Goal: Task Accomplishment & Management: Manage account settings

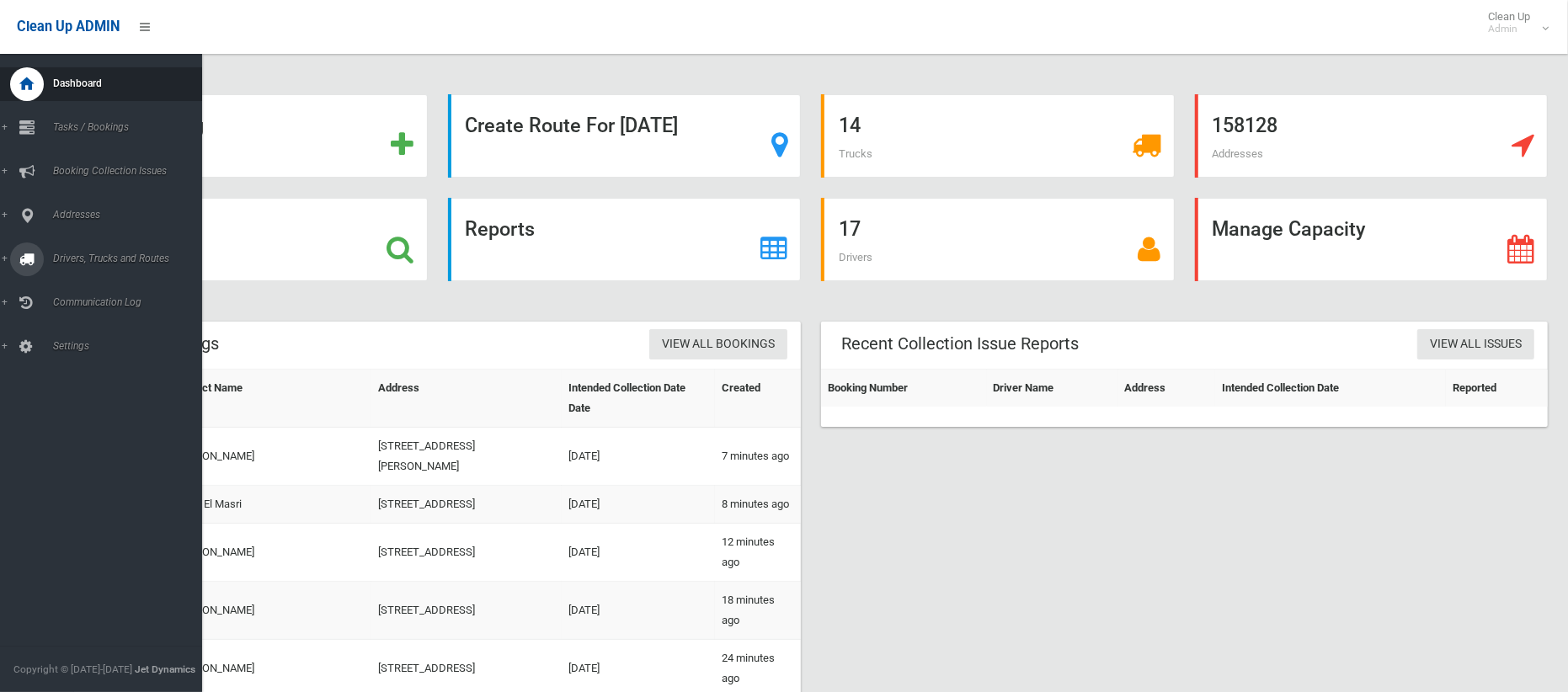
click at [65, 258] on span "Drivers, Trucks and Routes" at bounding box center [124, 258] width 154 height 12
click at [64, 354] on span "Routes" at bounding box center [118, 358] width 140 height 12
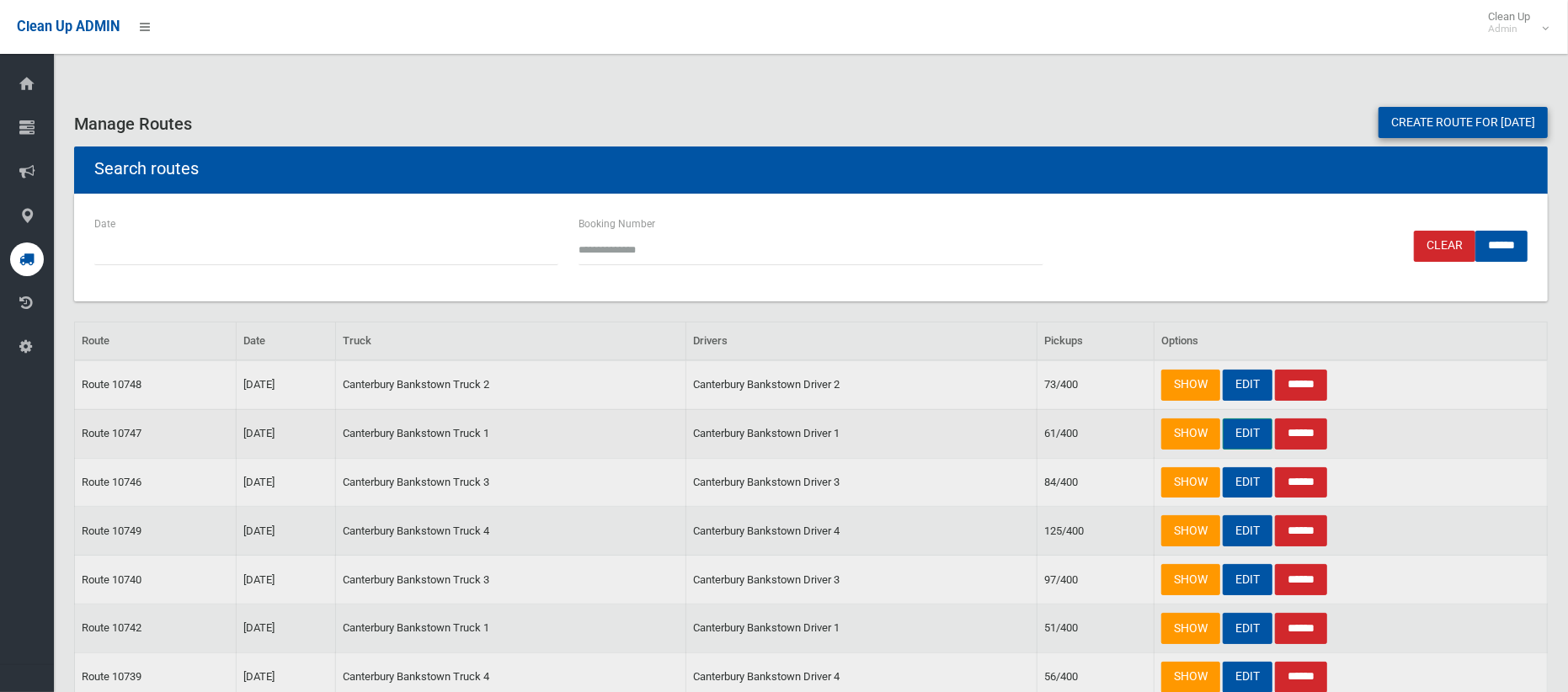
click at [1247, 437] on link "EDIT" at bounding box center [1248, 434] width 50 height 31
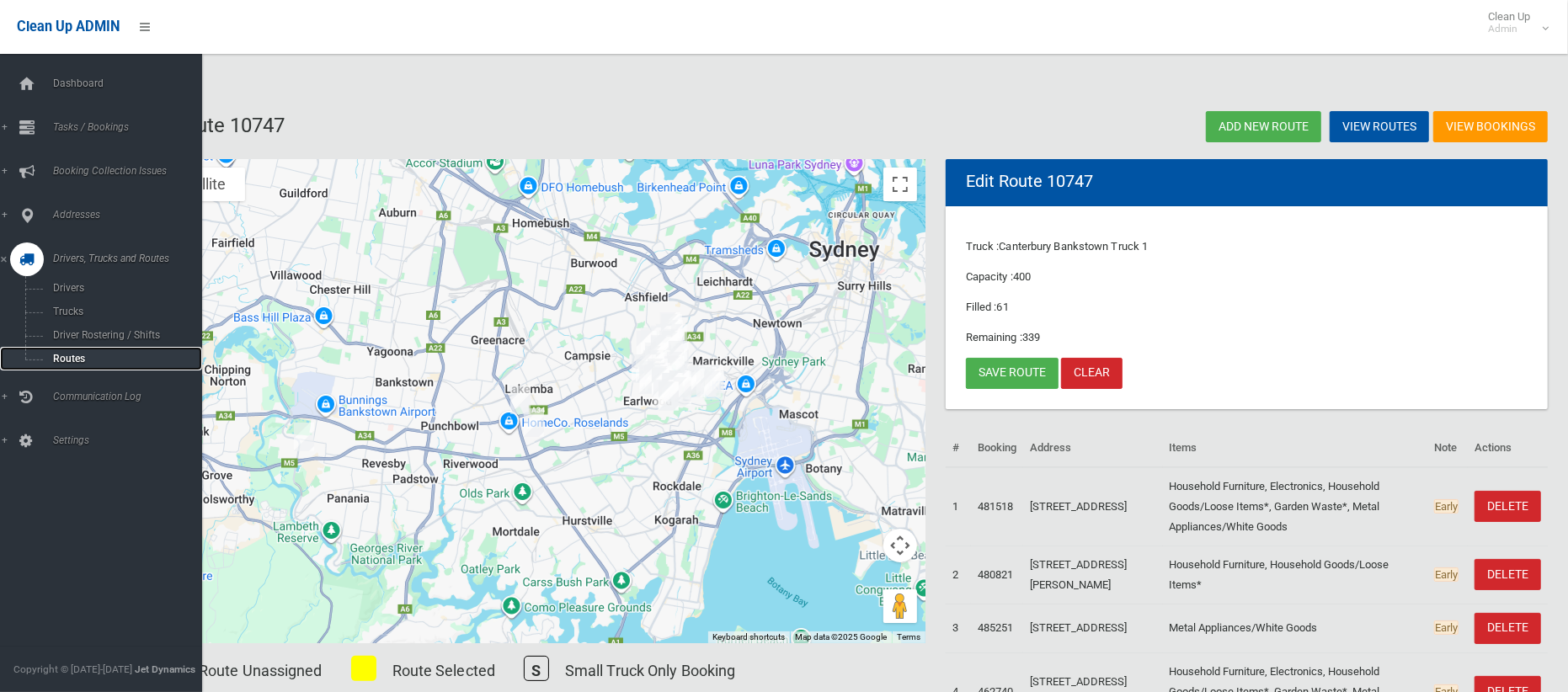
click at [77, 352] on span "Routes" at bounding box center [118, 358] width 140 height 12
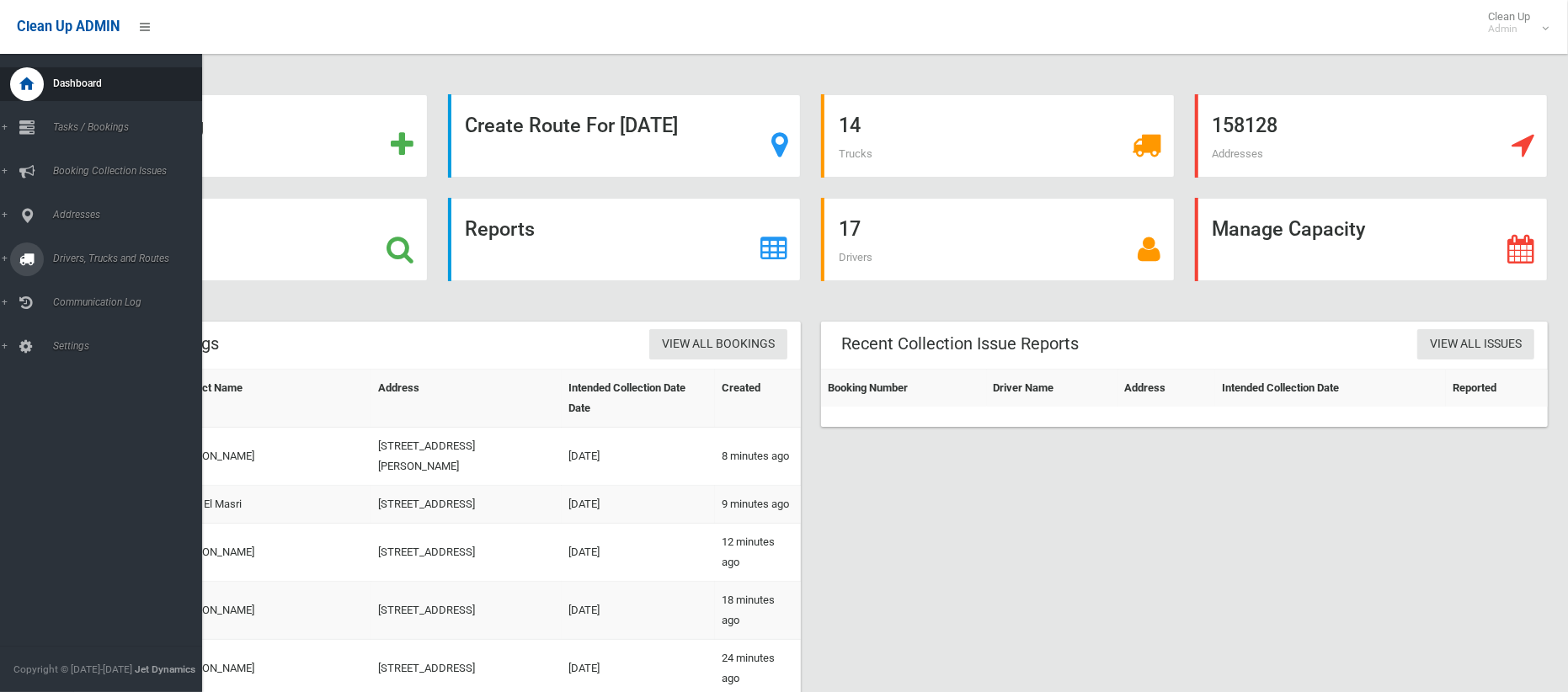
click at [80, 261] on span "Drivers, Trucks and Routes" at bounding box center [124, 258] width 154 height 12
click at [99, 135] on link "Tasks / Bookings" at bounding box center [101, 128] width 203 height 34
click at [75, 250] on span "Search" at bounding box center [118, 250] width 140 height 12
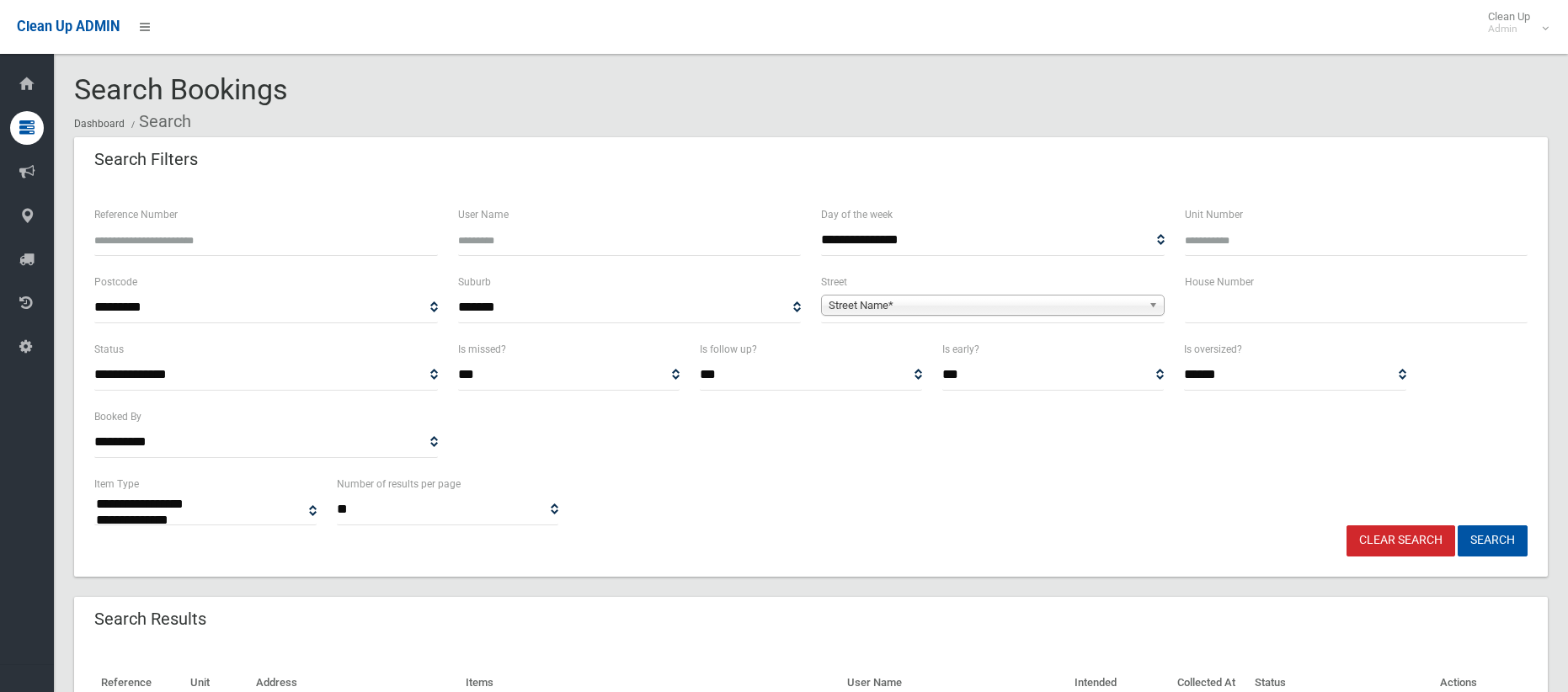
select select
click at [1274, 310] on input "text" at bounding box center [1356, 307] width 343 height 31
type input "**"
click at [997, 301] on span "Street Name*" at bounding box center [985, 306] width 313 height 20
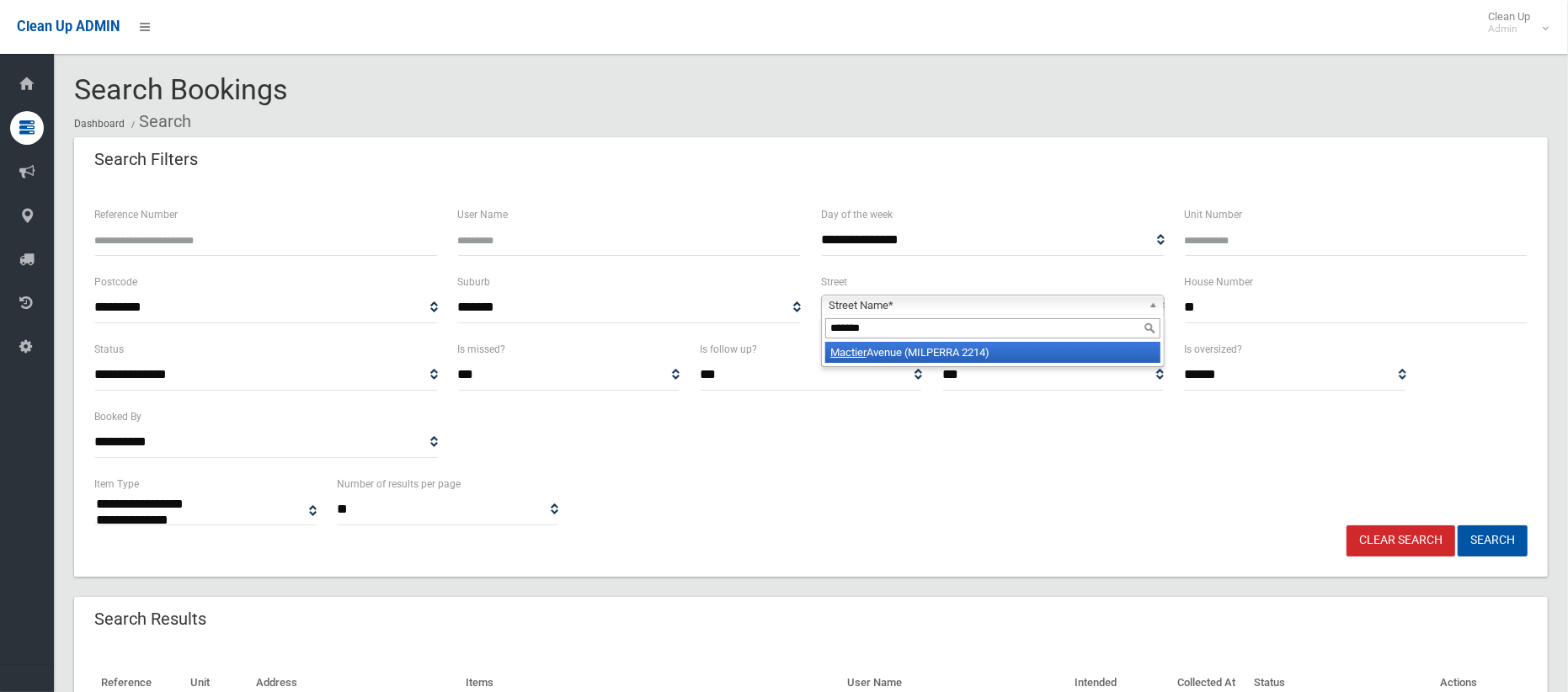
type input "*******"
click at [959, 358] on li "Mactier Avenue (MILPERRA 2214)" at bounding box center [993, 352] width 335 height 21
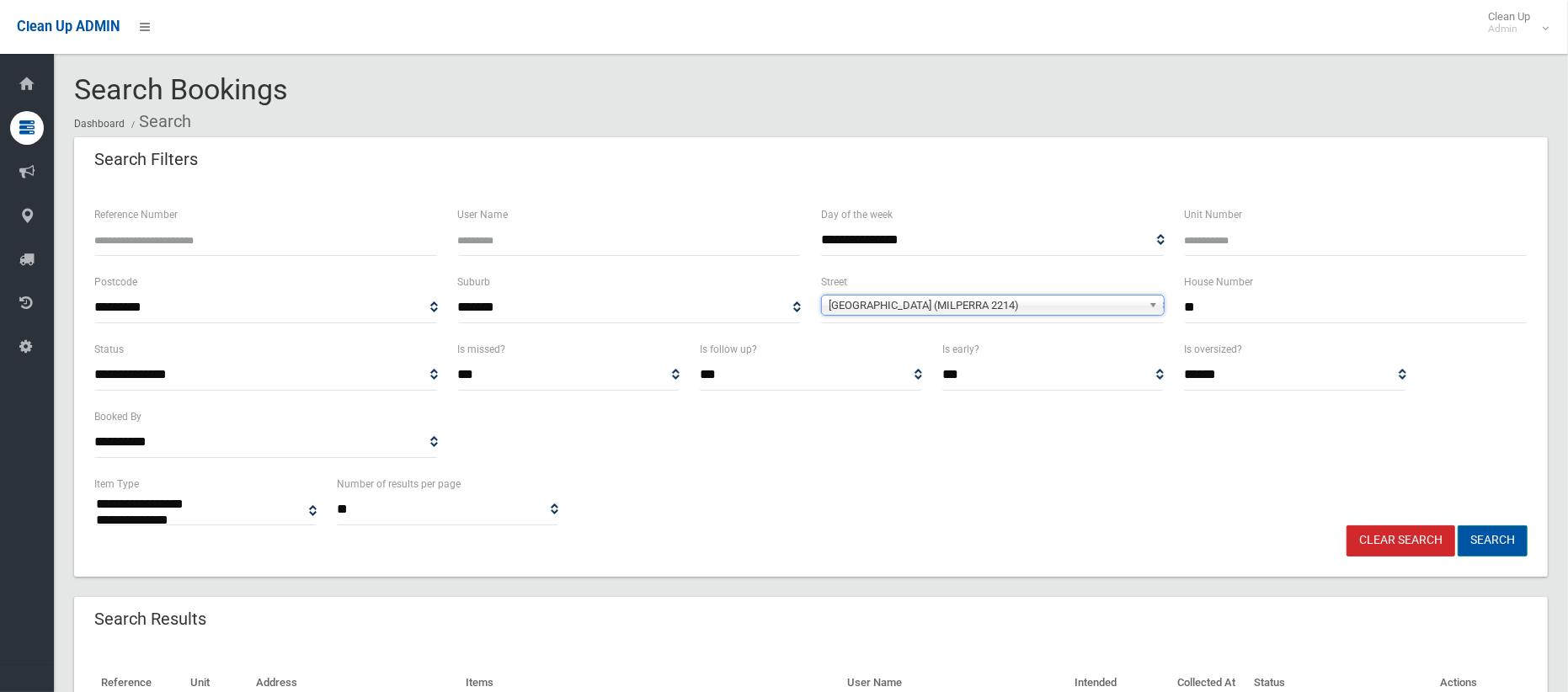
click at [1495, 539] on button "Search" at bounding box center [1493, 541] width 70 height 31
select select
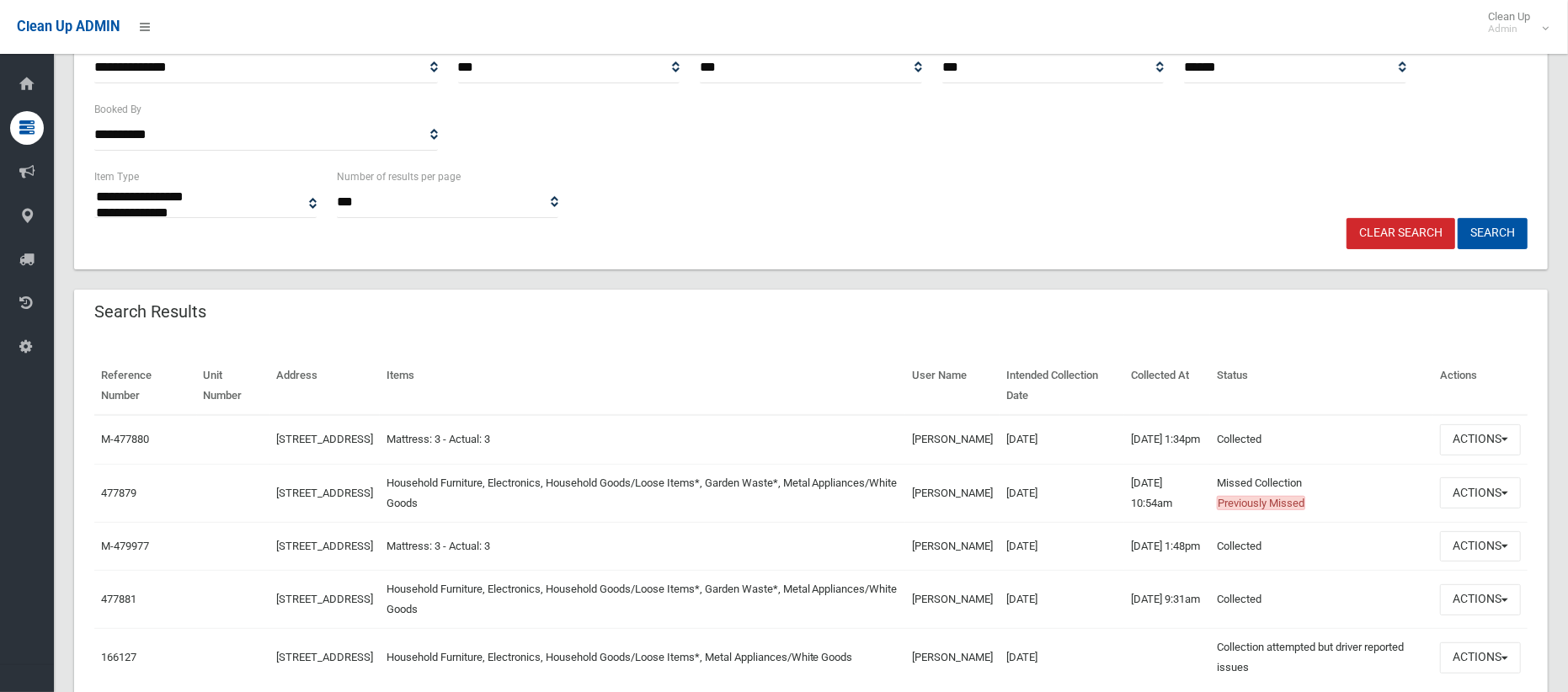
scroll to position [311, 0]
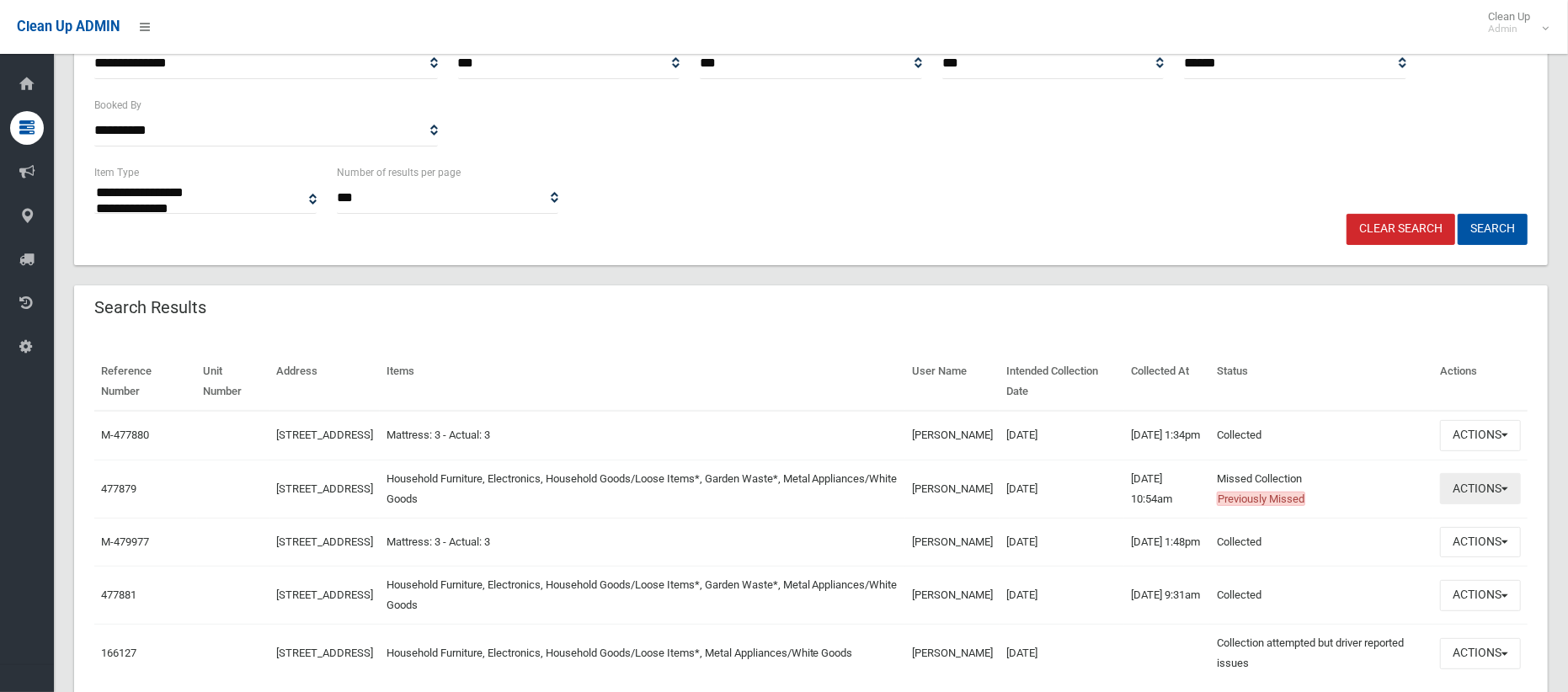
click at [1481, 504] on button "Actions" at bounding box center [1481, 489] width 81 height 31
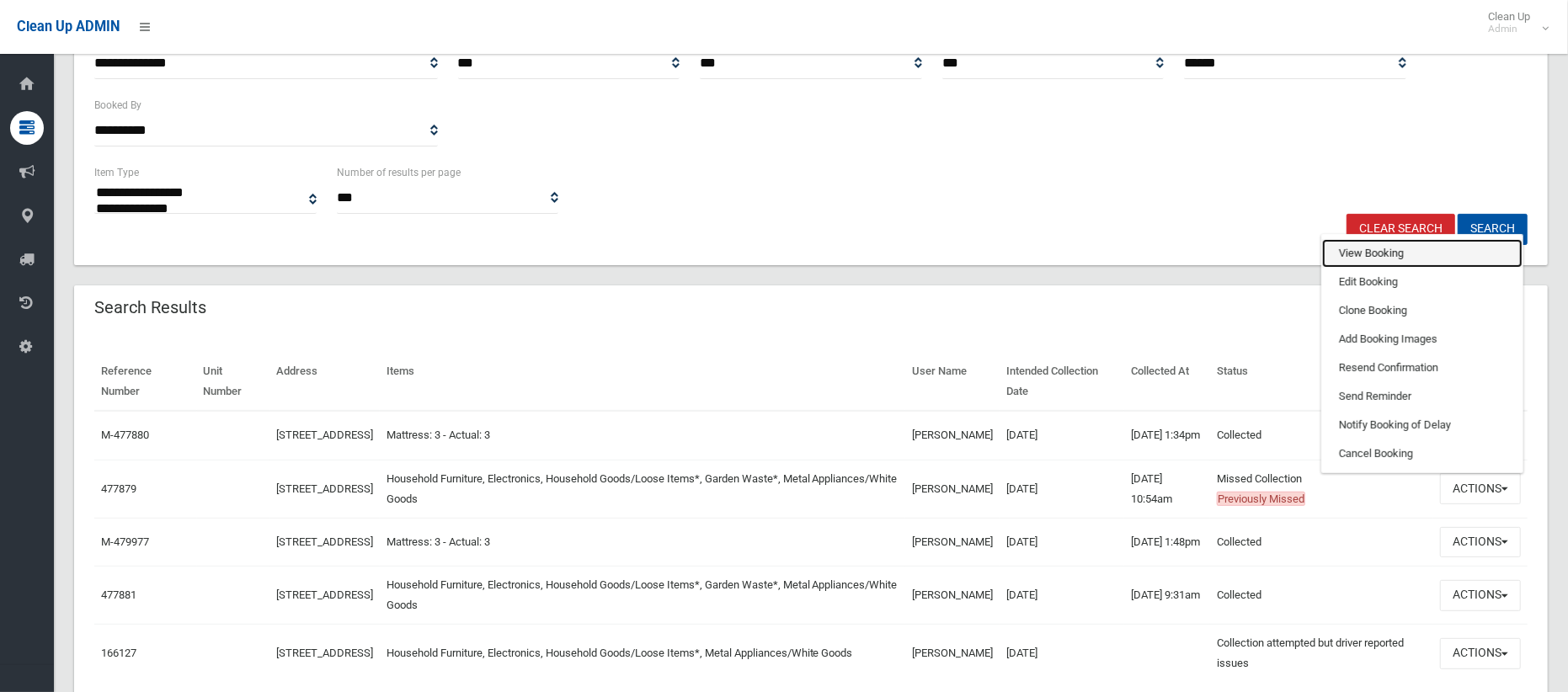
click at [1365, 259] on link "View Booking" at bounding box center [1423, 253] width 201 height 29
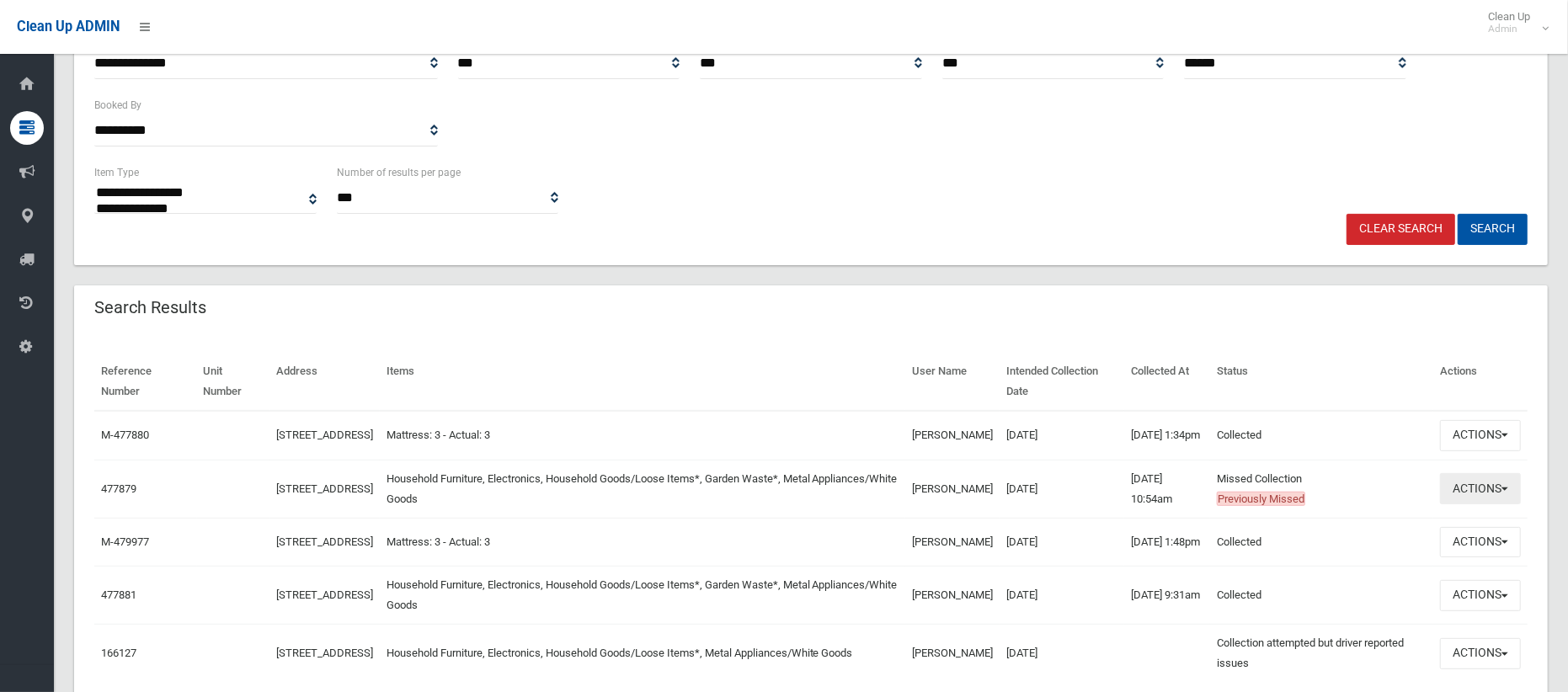
click at [1474, 498] on button "Actions" at bounding box center [1481, 489] width 81 height 31
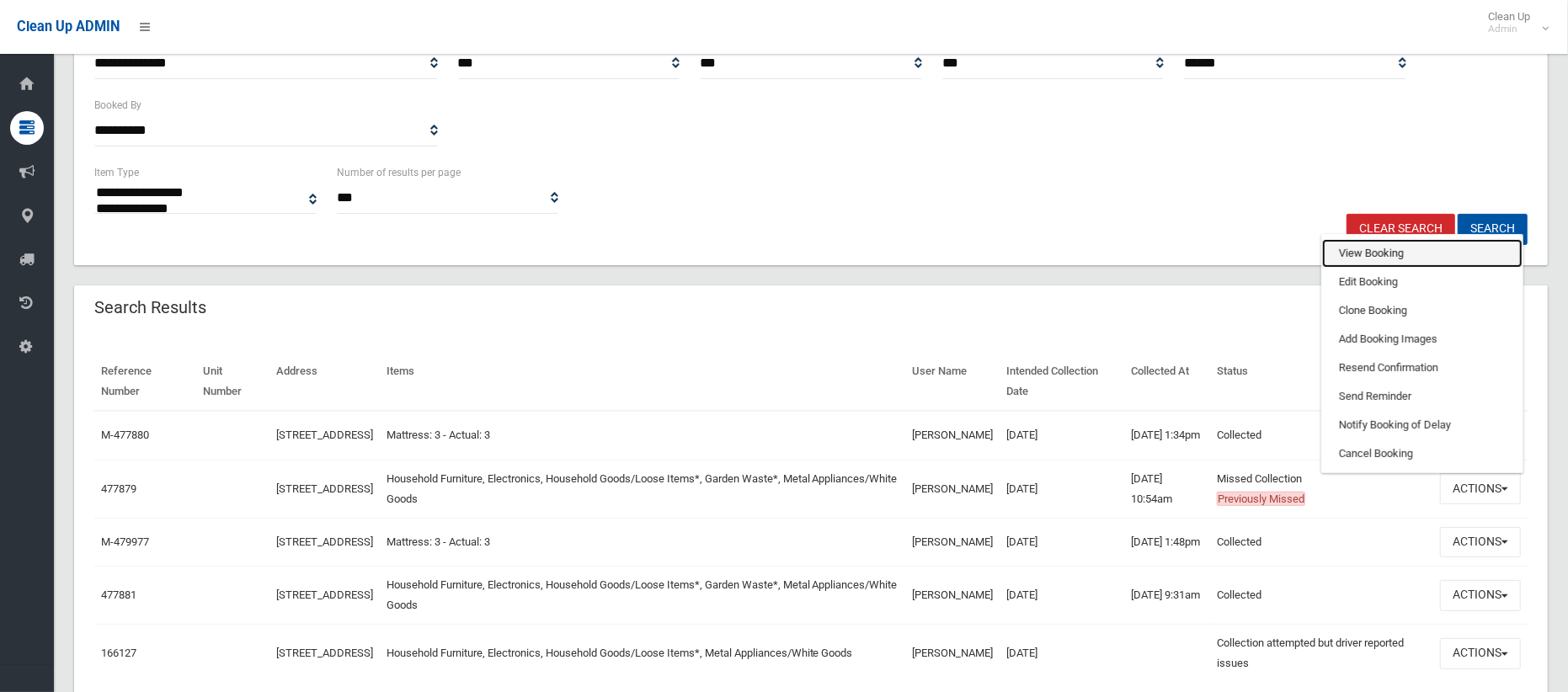
click at [1376, 252] on link "View Booking" at bounding box center [1423, 253] width 201 height 29
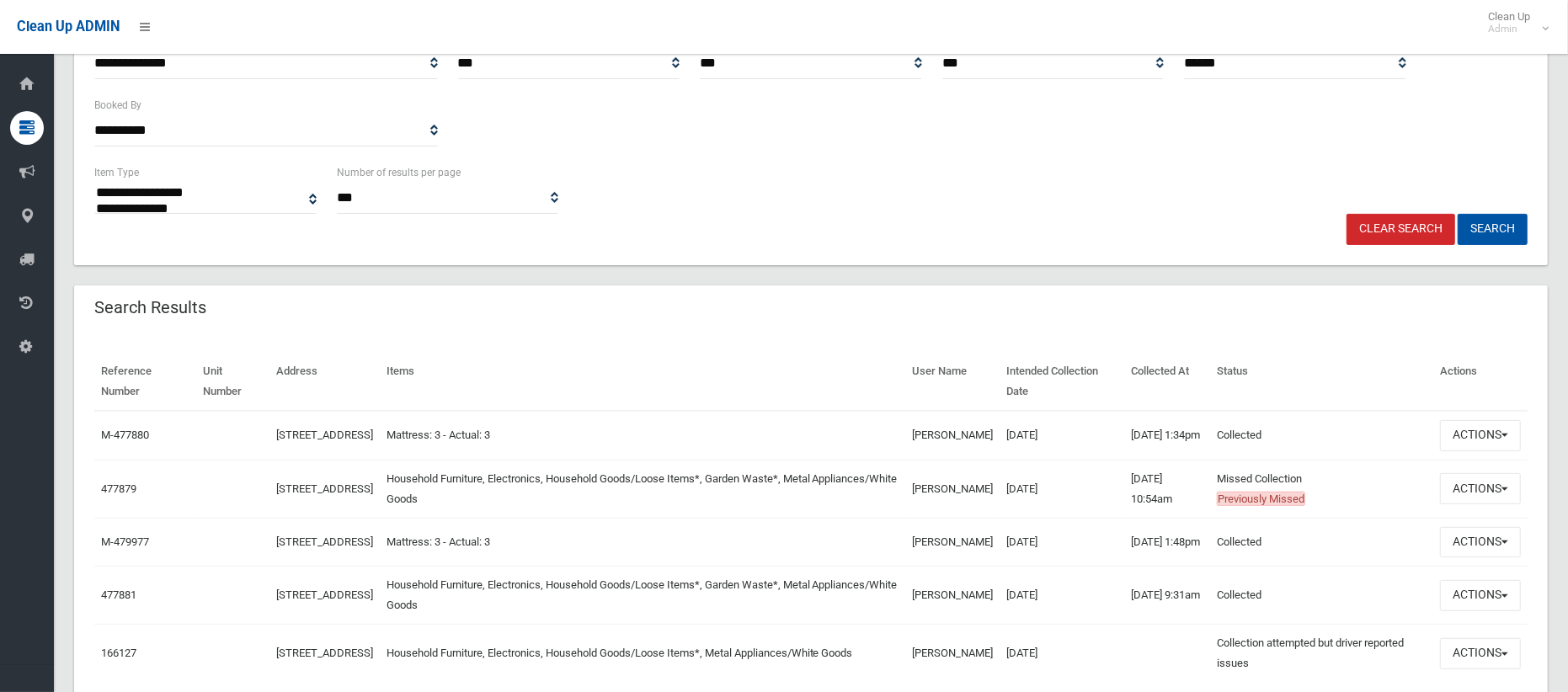
scroll to position [0, 0]
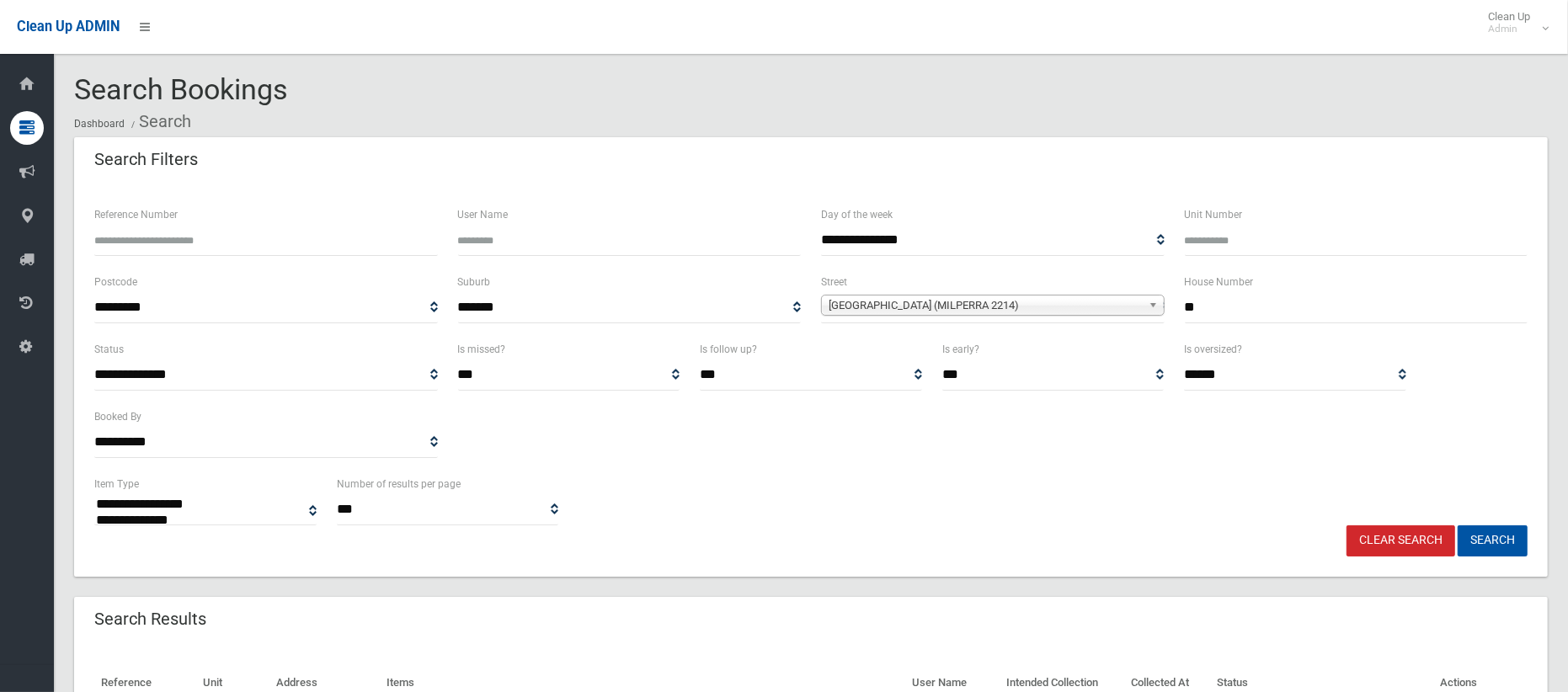
click at [1228, 308] on input "**" at bounding box center [1356, 307] width 343 height 31
type input "*"
click at [1101, 303] on span "[GEOGRAPHIC_DATA] (MILPERRA 2214)" at bounding box center [985, 306] width 313 height 20
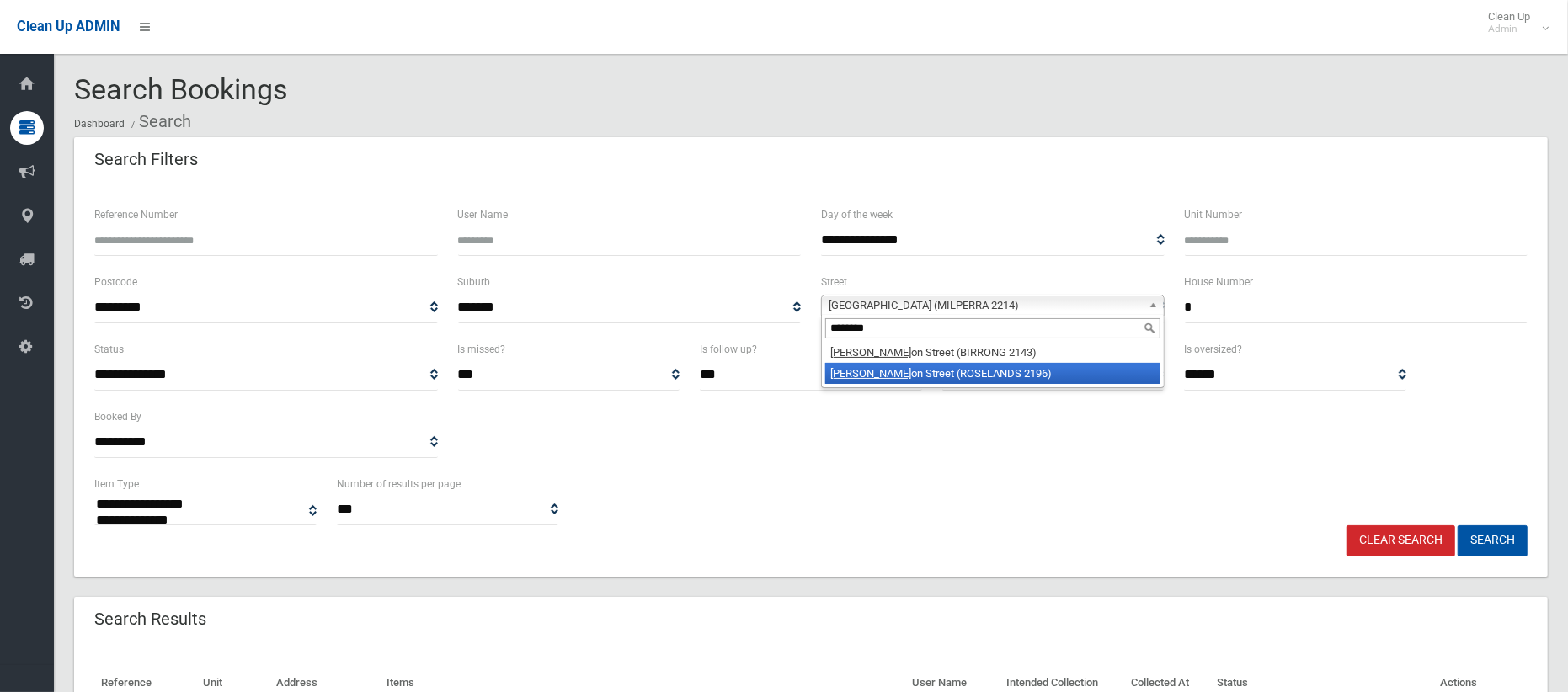
type input "********"
click at [1019, 370] on li "Stephens on Street (ROSELANDS 2196)" at bounding box center [993, 373] width 335 height 21
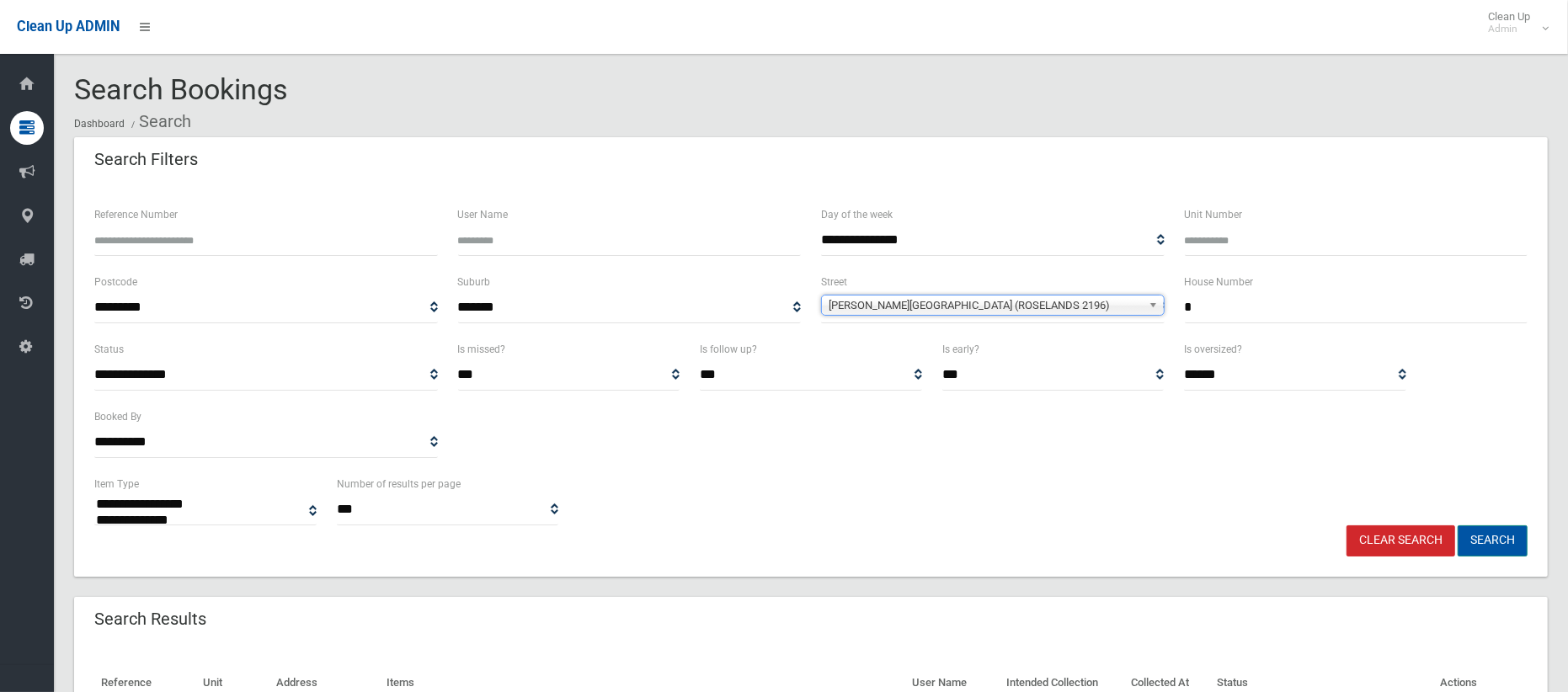
click at [1482, 548] on button "Search" at bounding box center [1493, 541] width 70 height 31
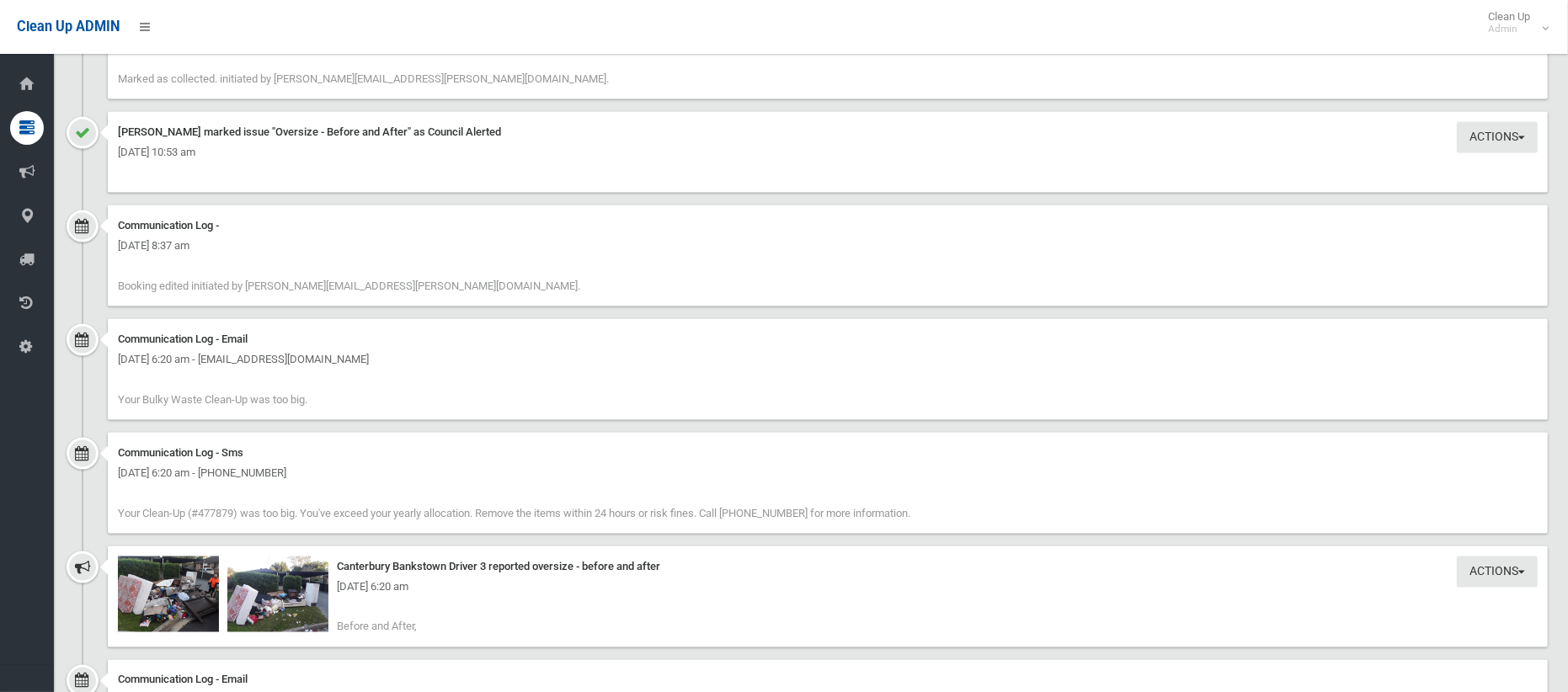
scroll to position [1963, 0]
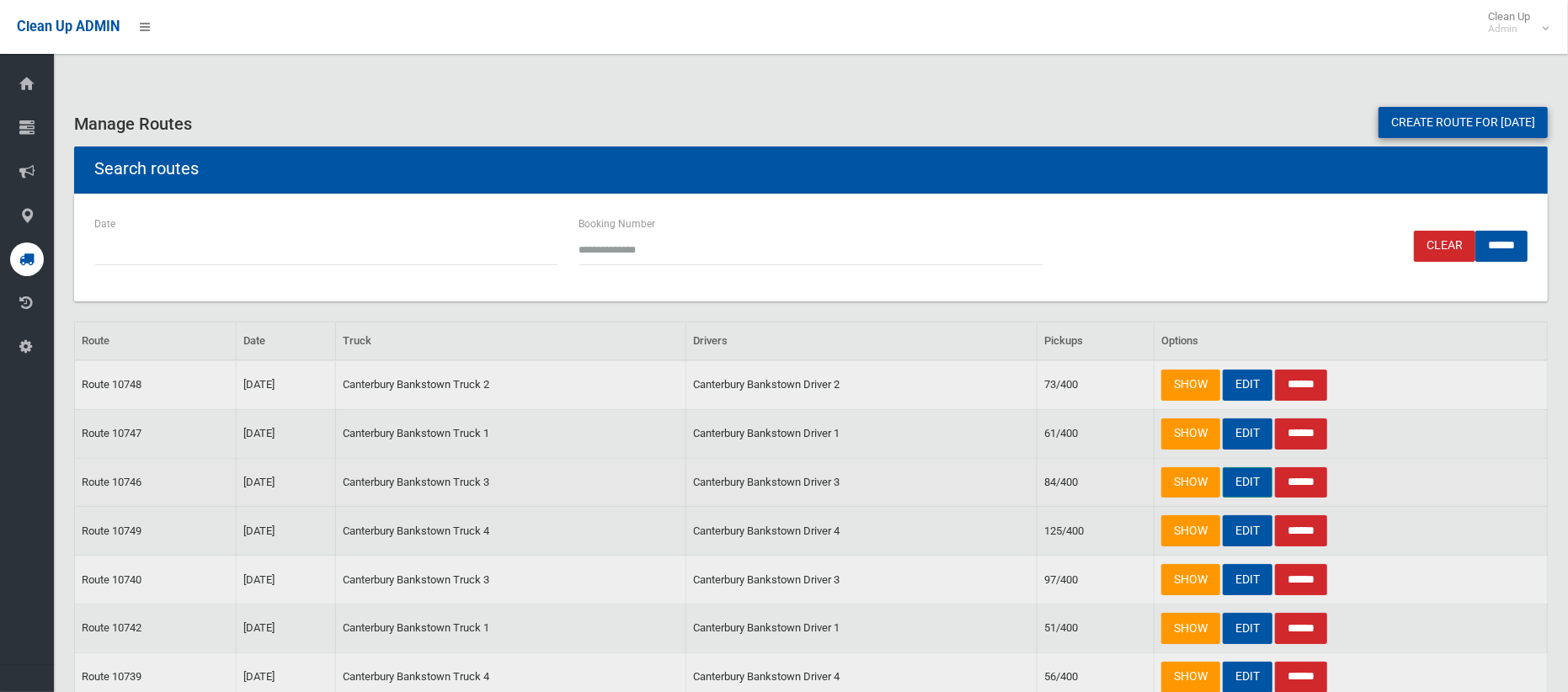
click at [1243, 488] on link "EDIT" at bounding box center [1248, 483] width 50 height 31
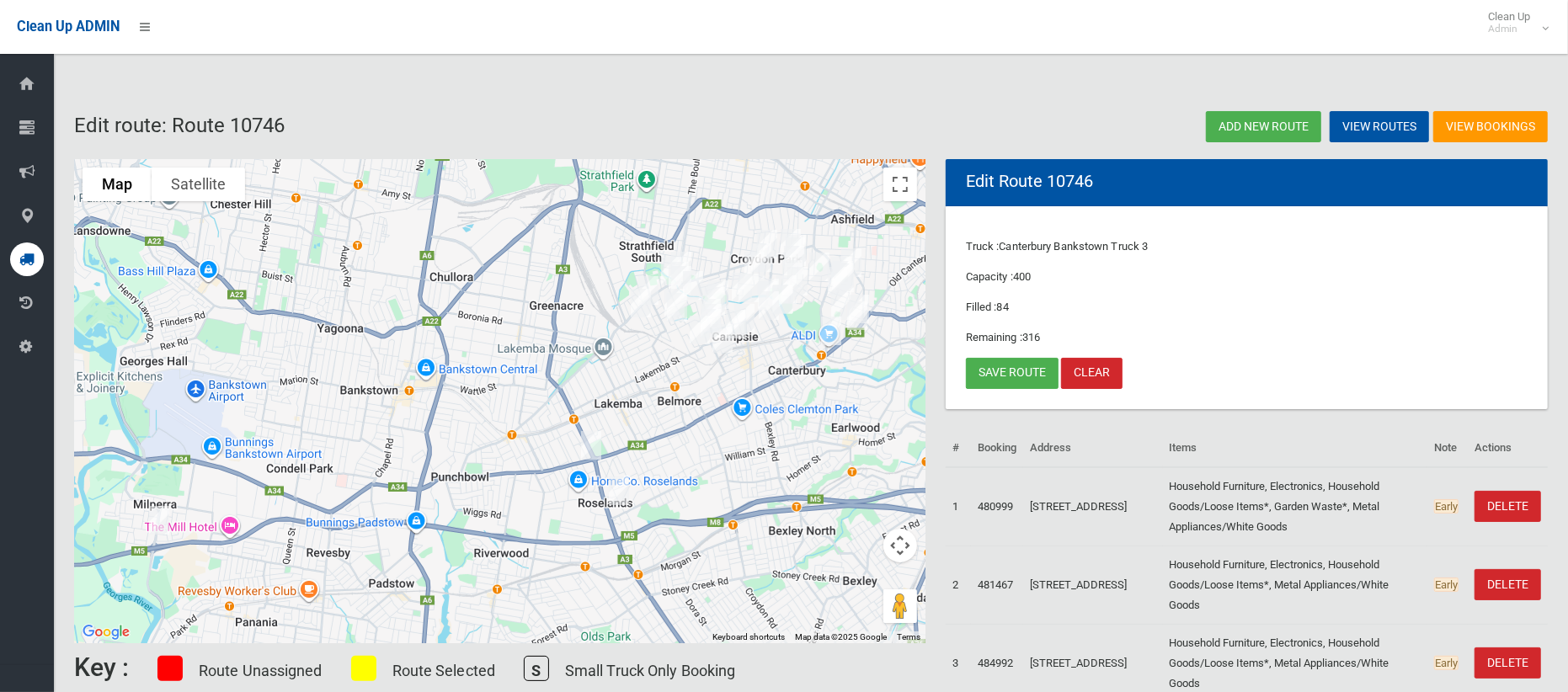
click at [147, 509] on img "15 Mactier Avenue, MILPERRA NSW 2214" at bounding box center [159, 520] width 34 height 42
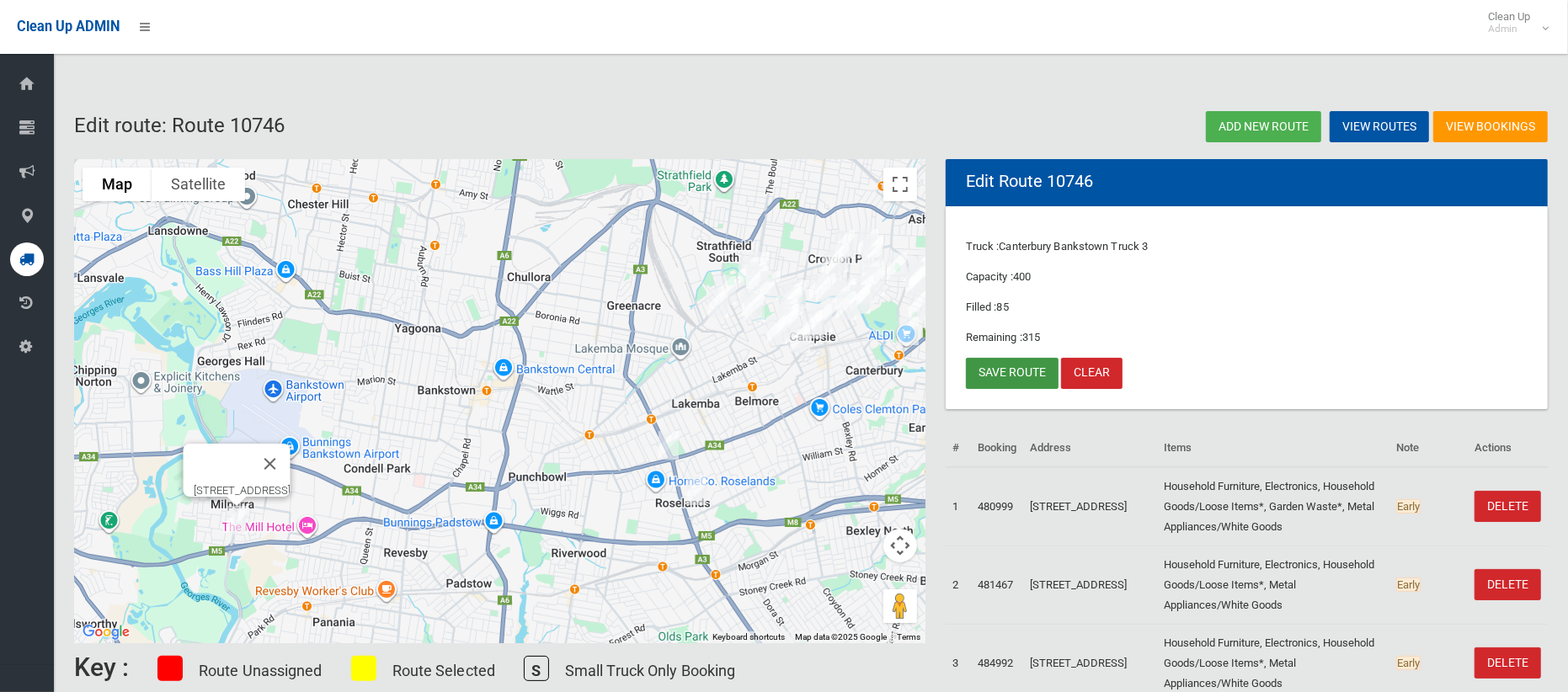
click at [1008, 359] on link "Save route" at bounding box center [1012, 374] width 93 height 31
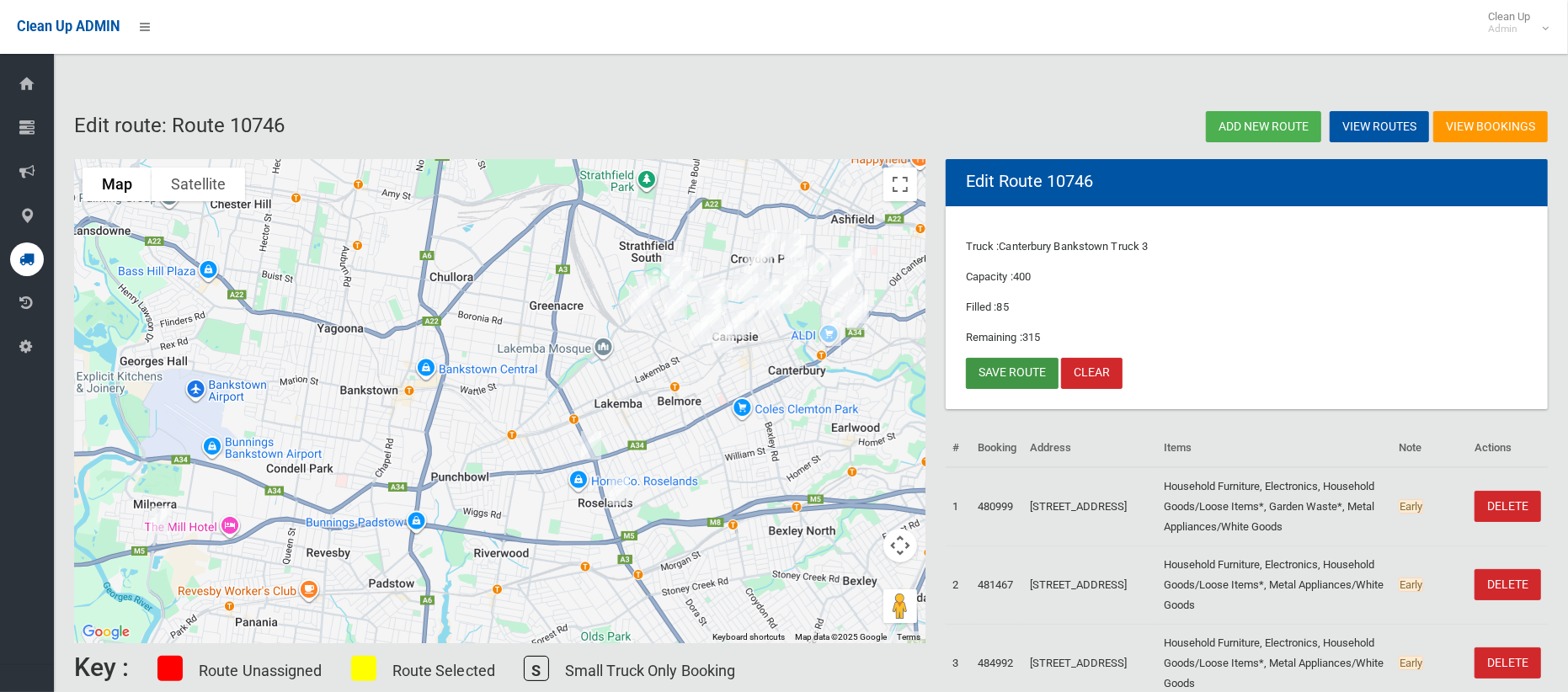
click at [989, 378] on link "Save route" at bounding box center [1012, 374] width 93 height 31
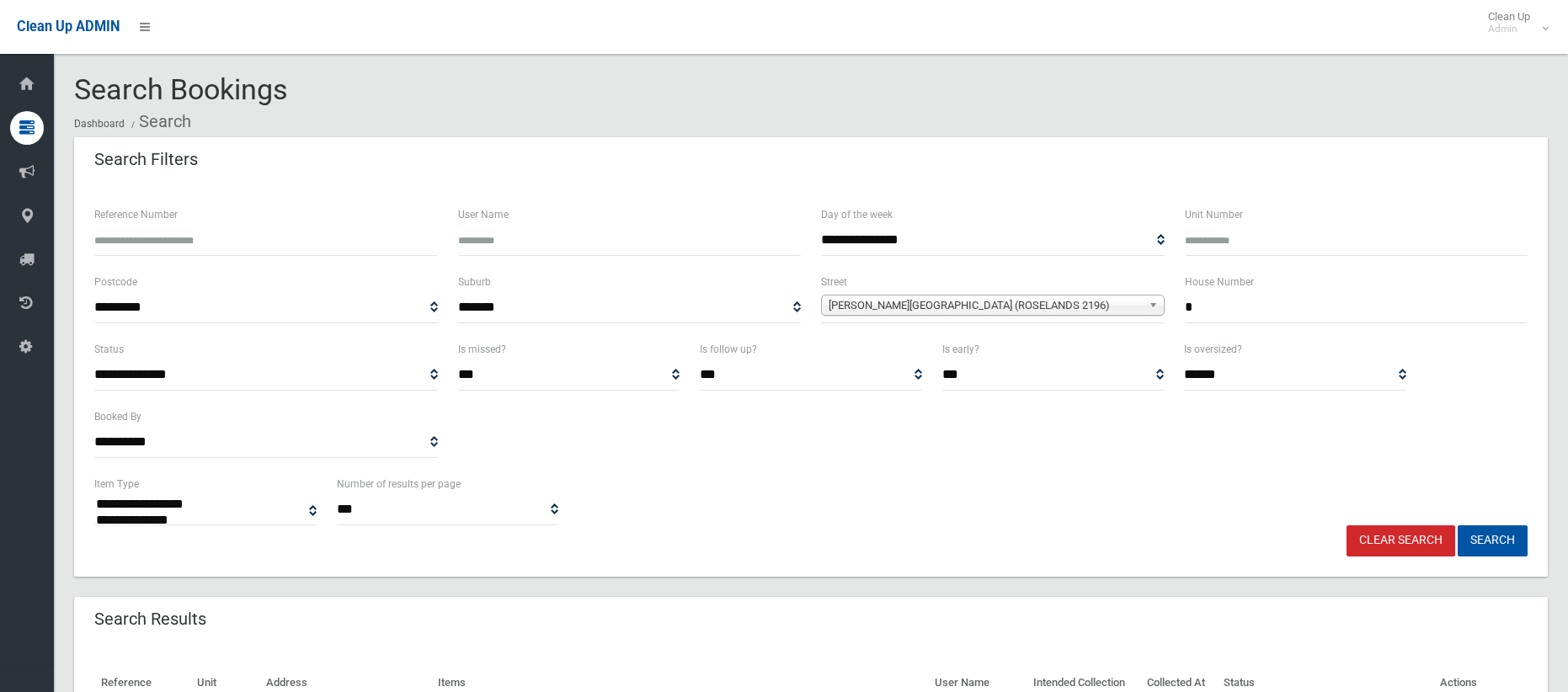
select select
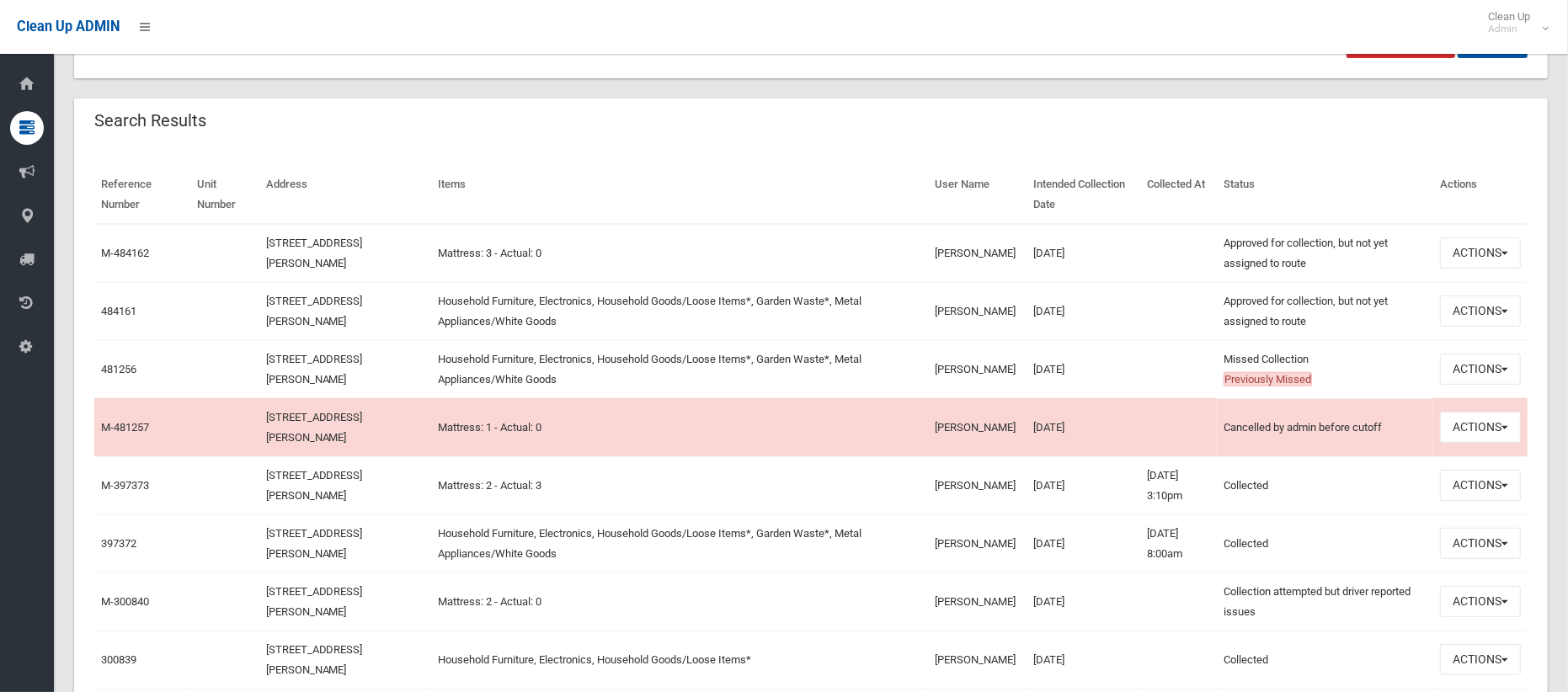
scroll to position [502, 0]
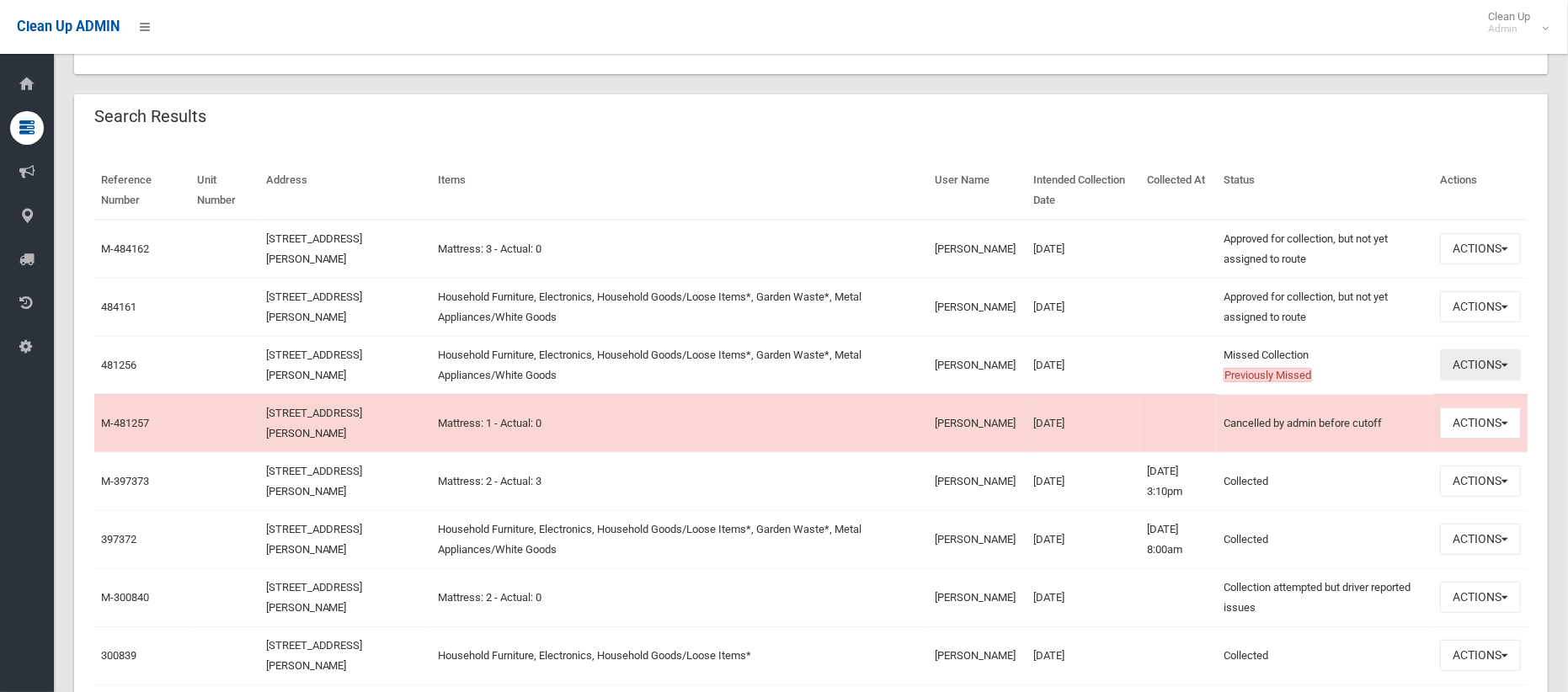
click at [1457, 372] on button "Actions" at bounding box center [1481, 365] width 81 height 31
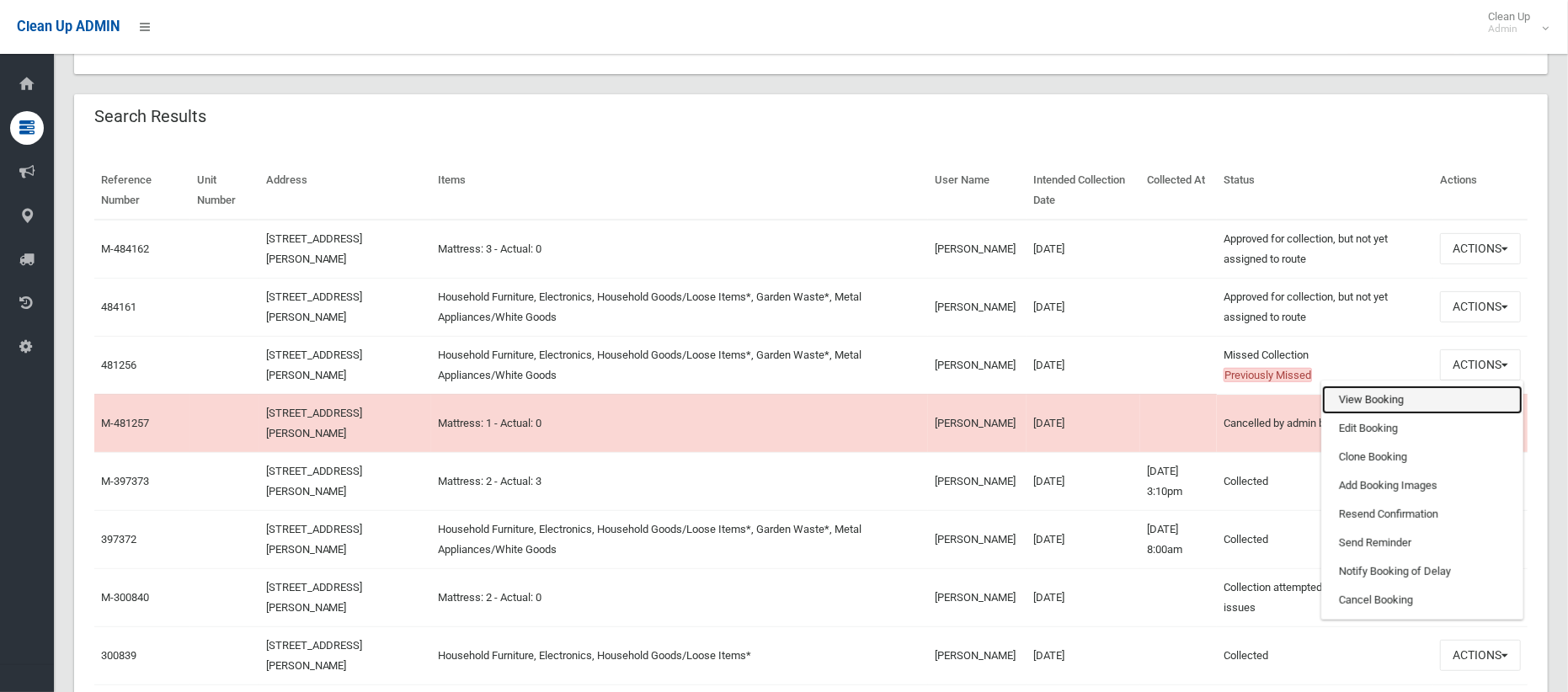
click at [1395, 398] on link "View Booking" at bounding box center [1423, 399] width 201 height 29
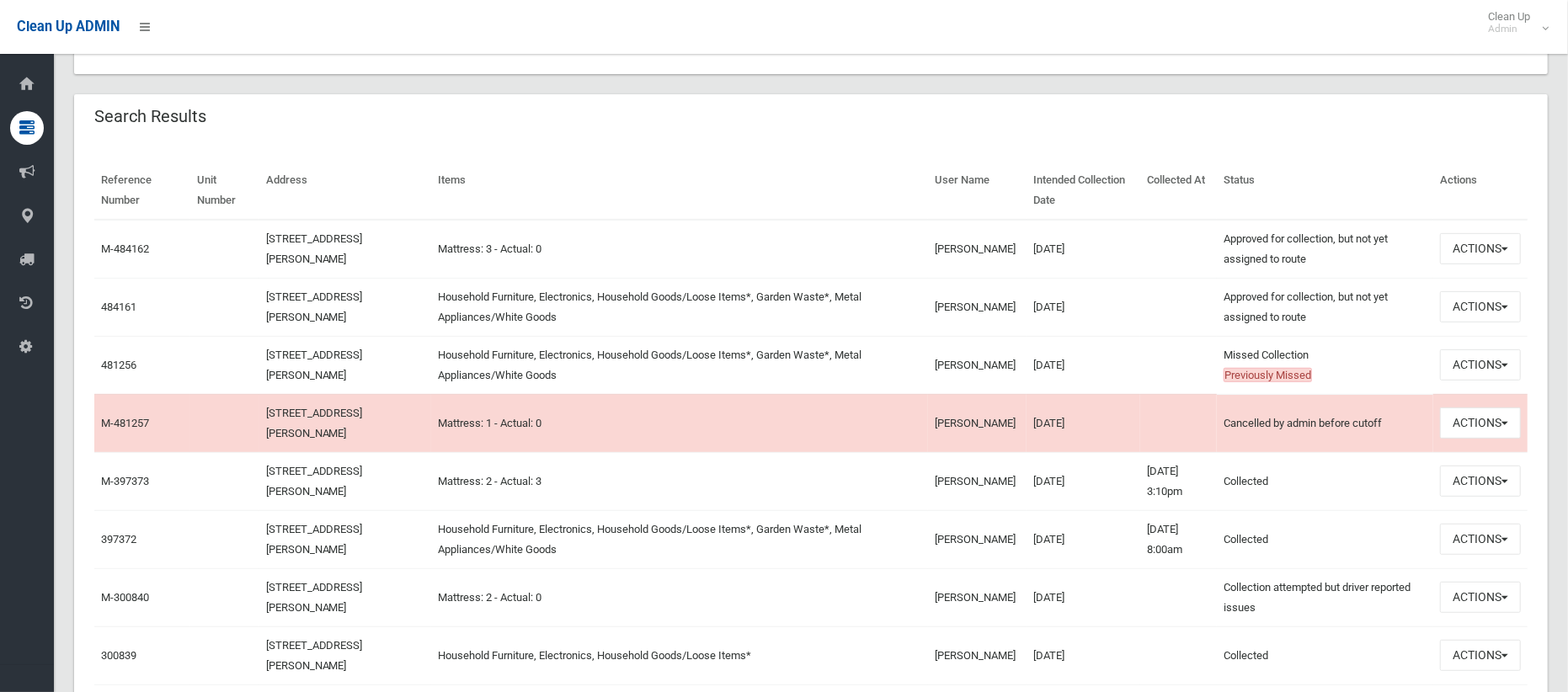
scroll to position [0, 0]
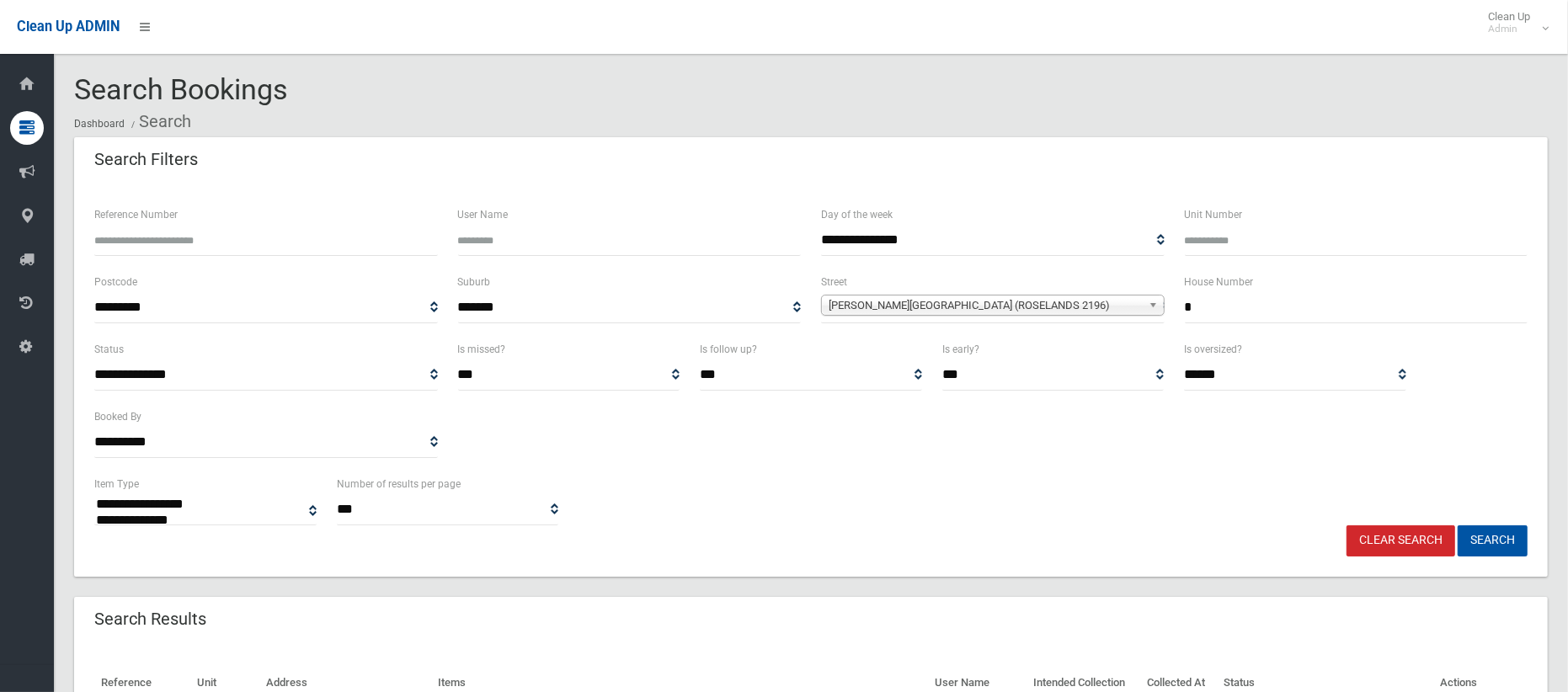
click at [1255, 300] on input "*" at bounding box center [1356, 307] width 343 height 31
type input "***"
click at [1058, 302] on span "Stephenson Street (ROSELANDS 2196)" at bounding box center [985, 306] width 313 height 20
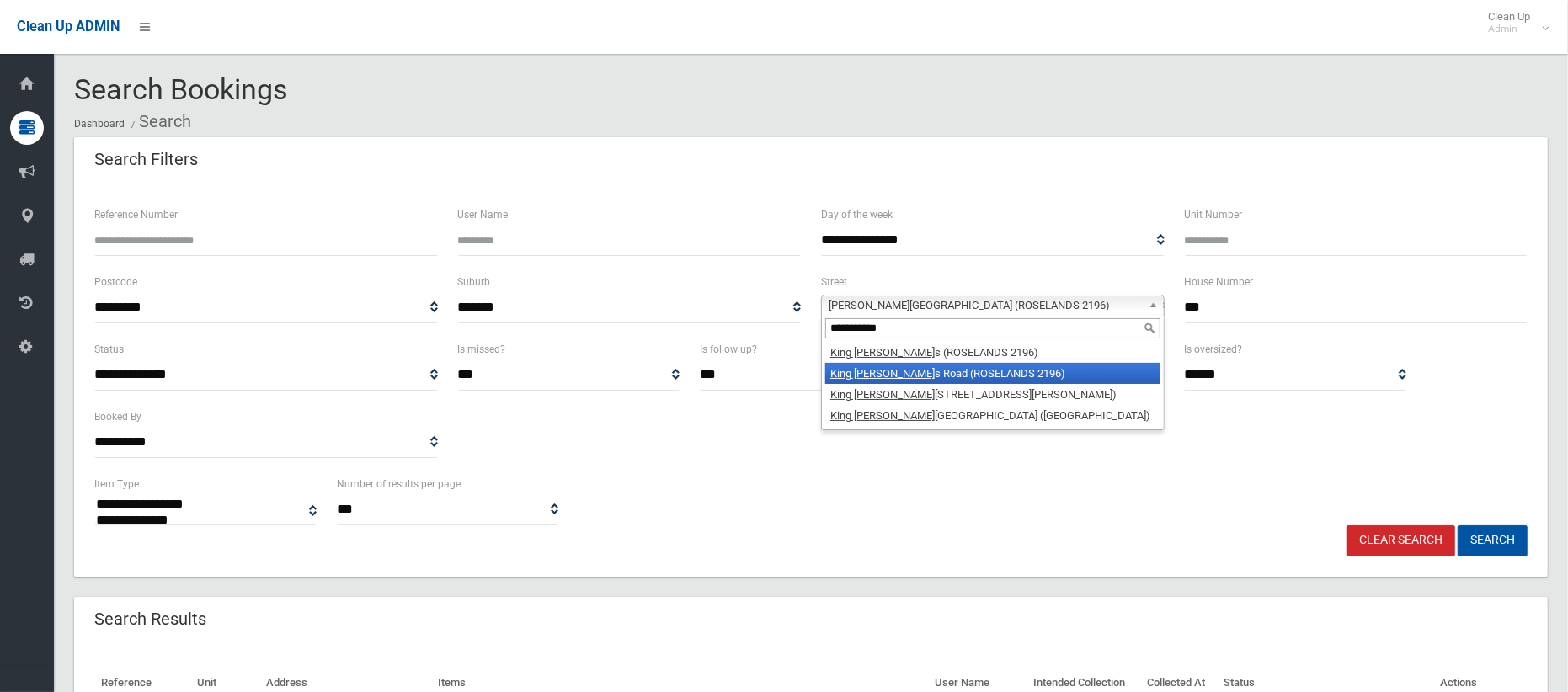
type input "**********"
click at [900, 370] on li "King George s Road (ROSELANDS 2196)" at bounding box center [993, 373] width 335 height 21
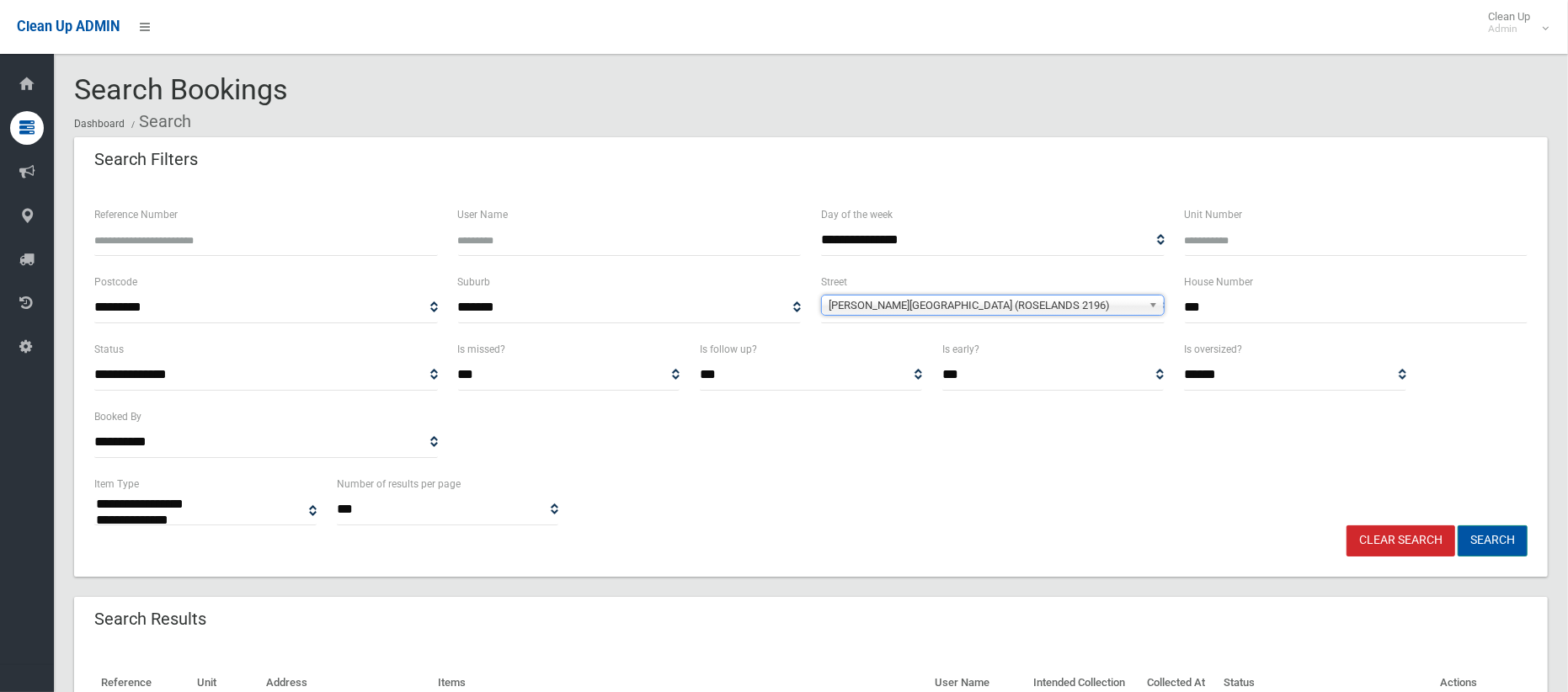
click at [1495, 536] on button "Search" at bounding box center [1493, 541] width 70 height 31
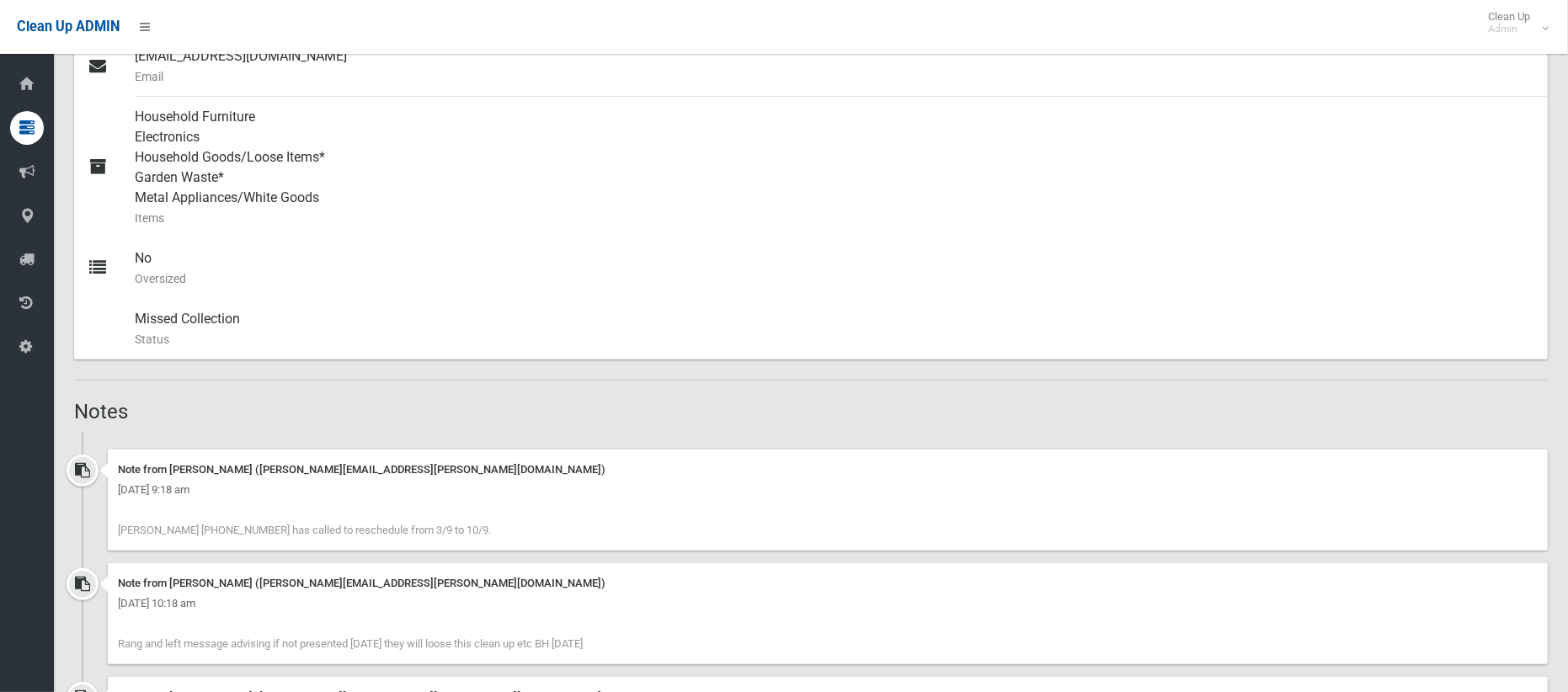
scroll to position [729, 0]
click at [732, 248] on div "No Oversized" at bounding box center [834, 265] width 1400 height 61
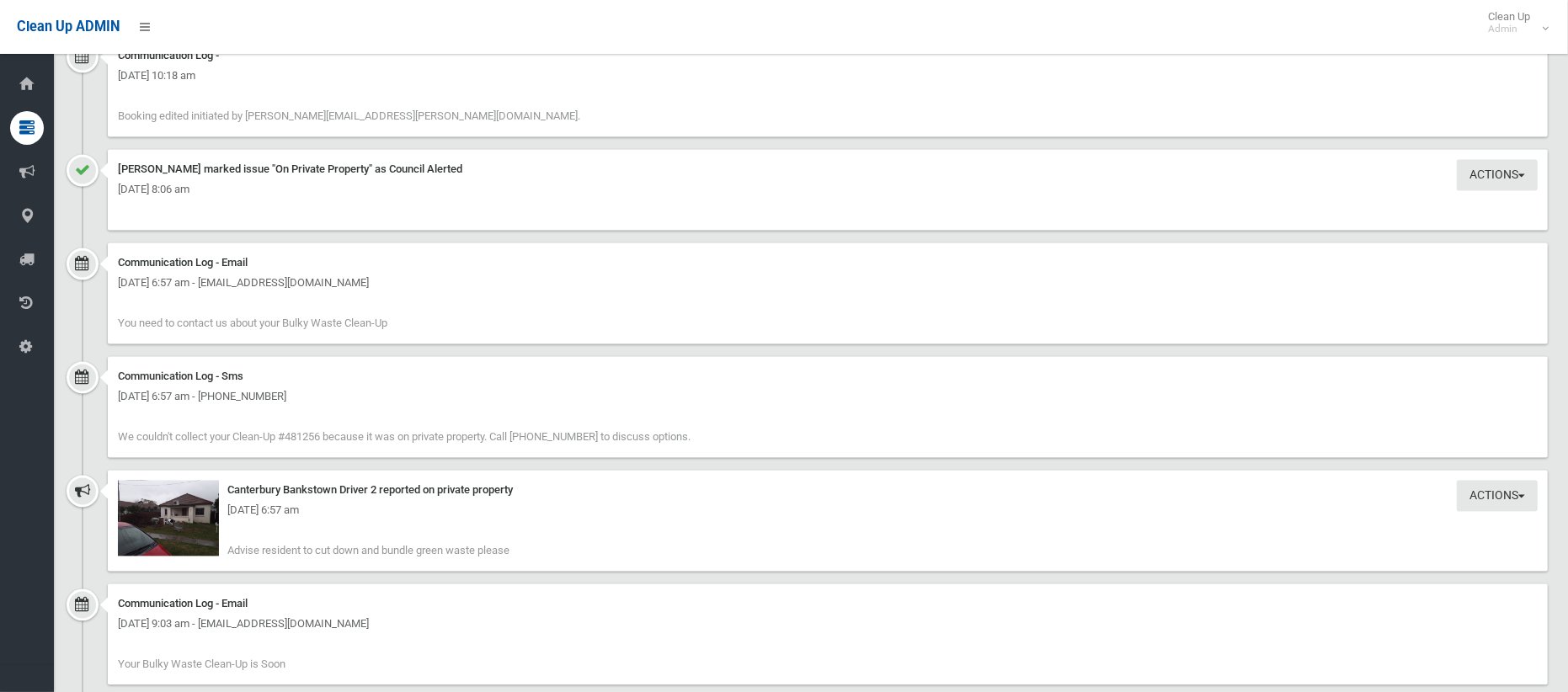
scroll to position [2660, 0]
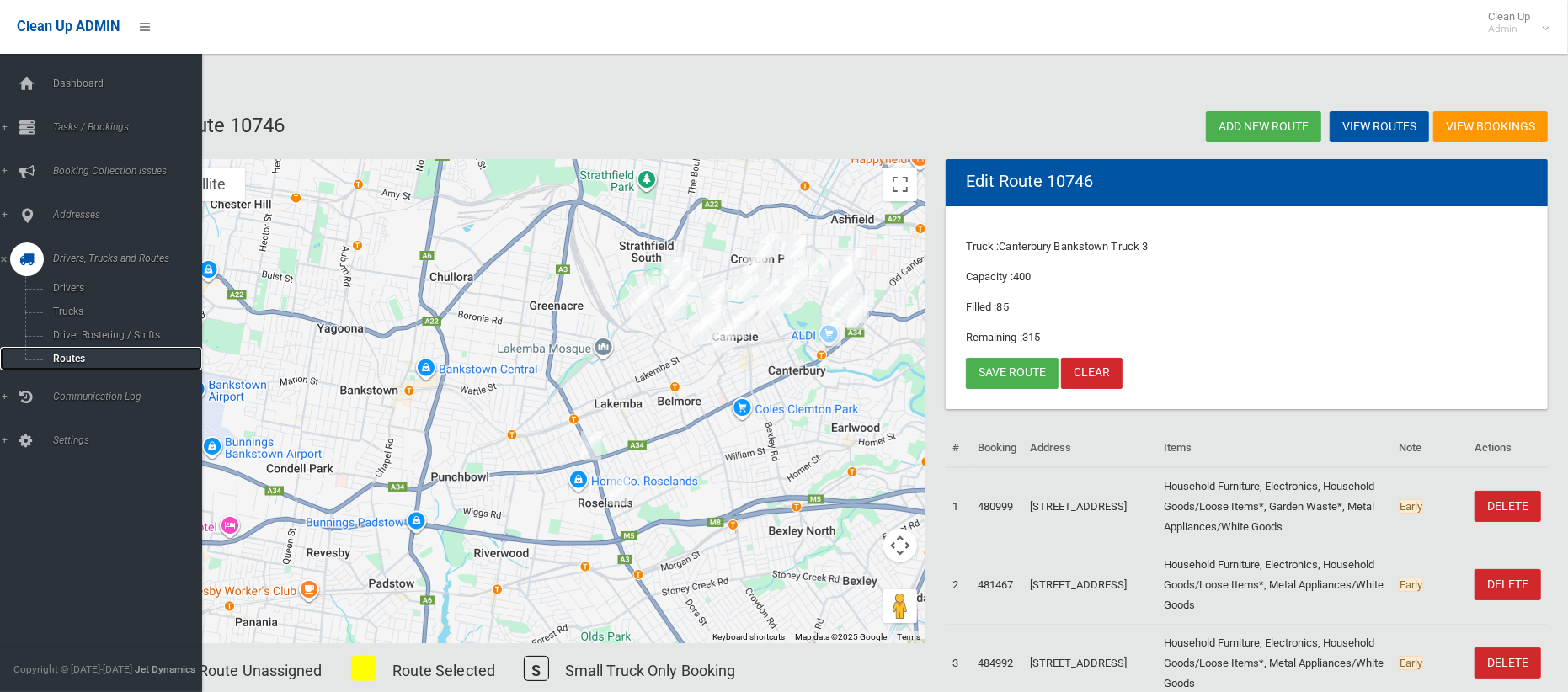
click at [57, 352] on span "Routes" at bounding box center [118, 358] width 140 height 12
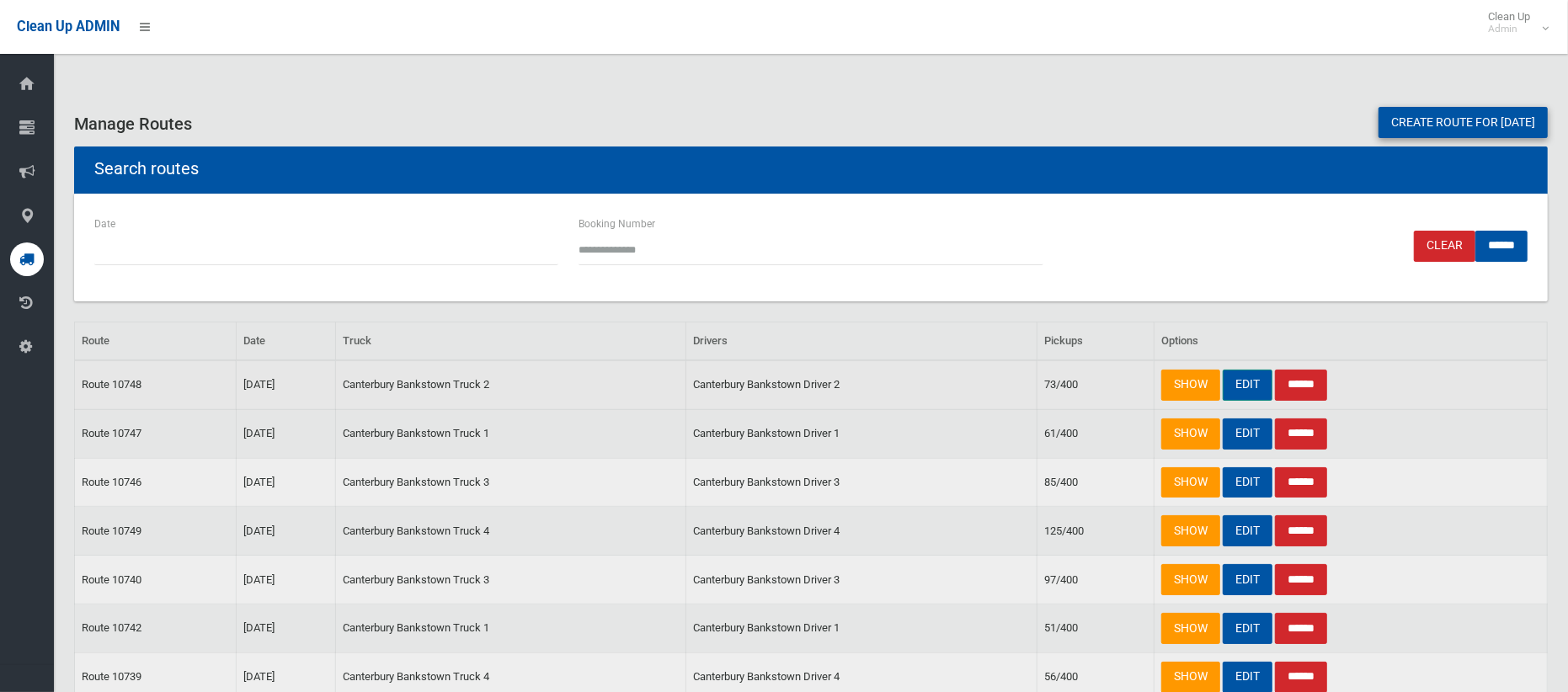
click at [1243, 388] on link "EDIT" at bounding box center [1248, 386] width 50 height 31
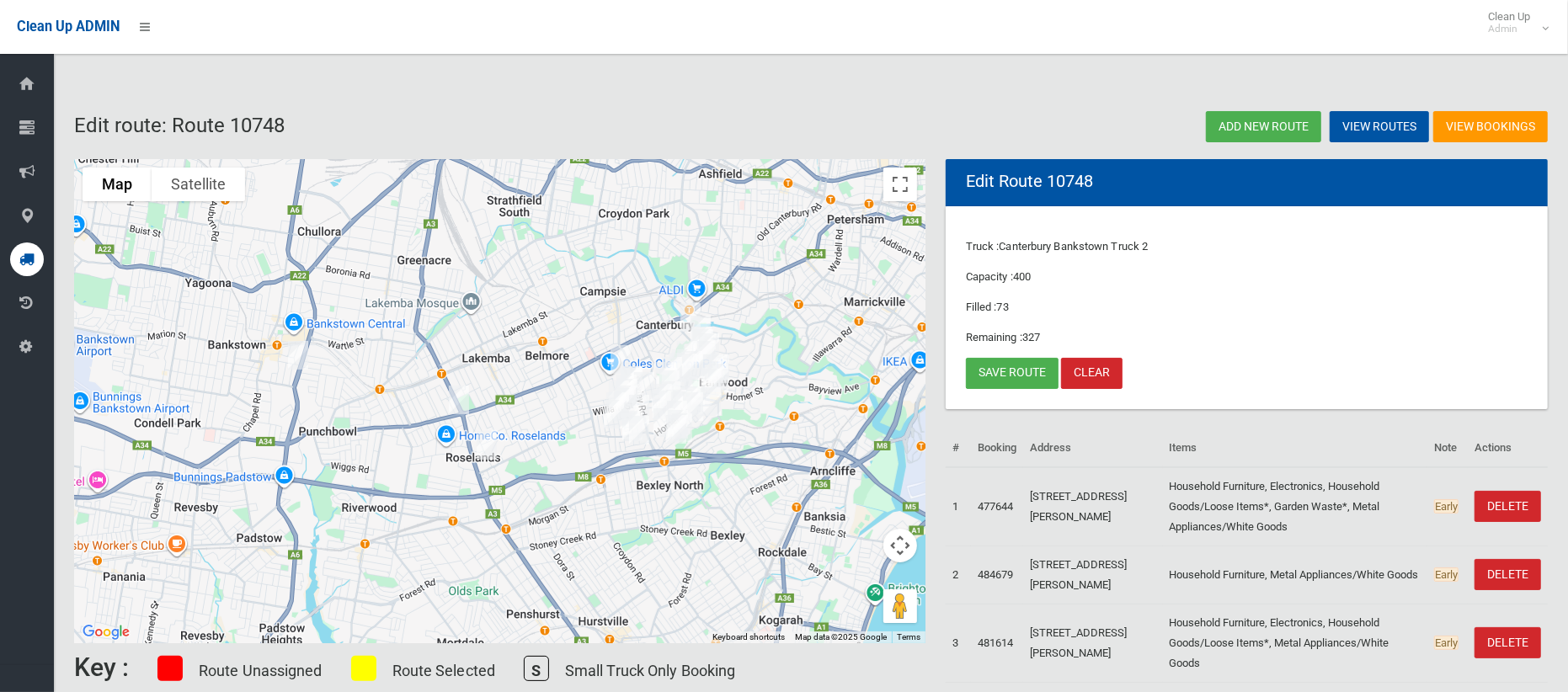
click at [458, 397] on img "1 Stephenson Street, ROSELANDS NSW 2196" at bounding box center [459, 400] width 34 height 42
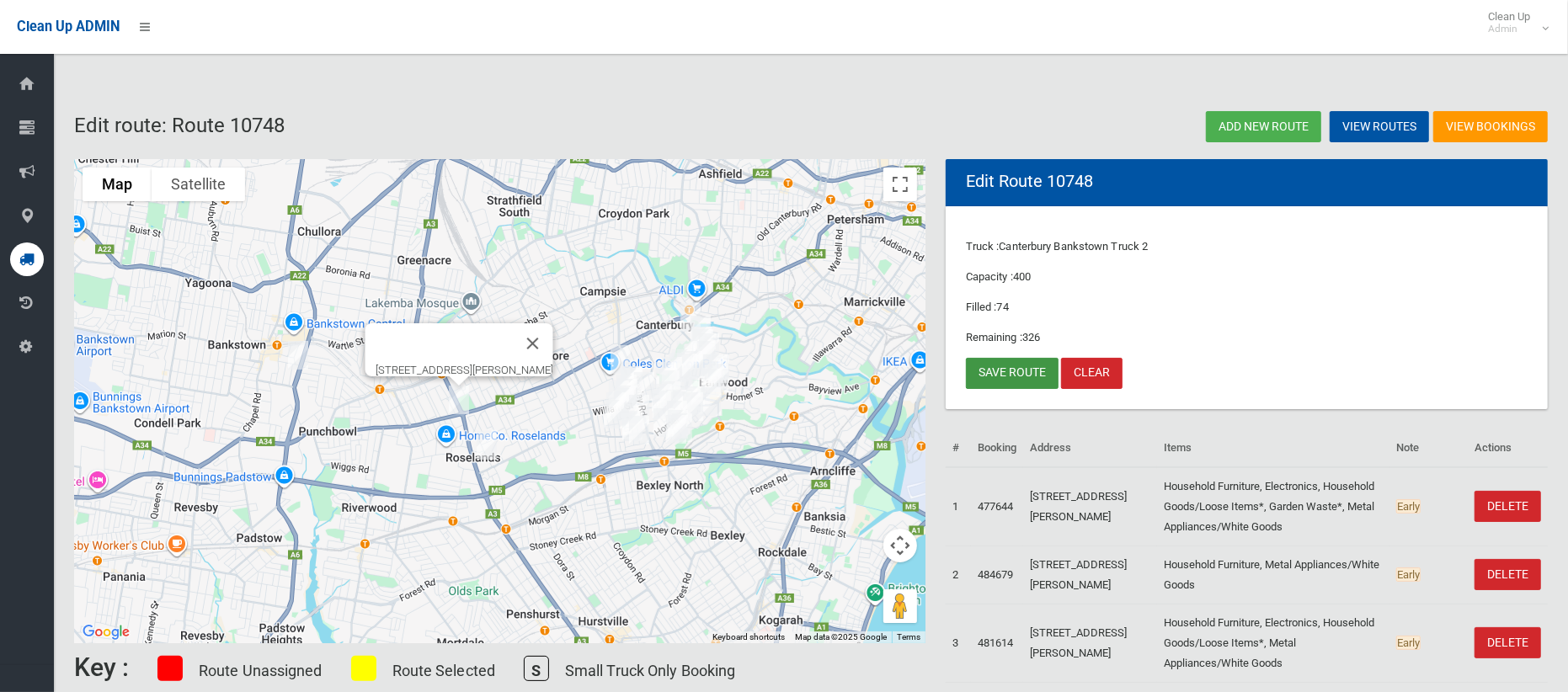
click at [1011, 377] on link "Save route" at bounding box center [1012, 374] width 93 height 31
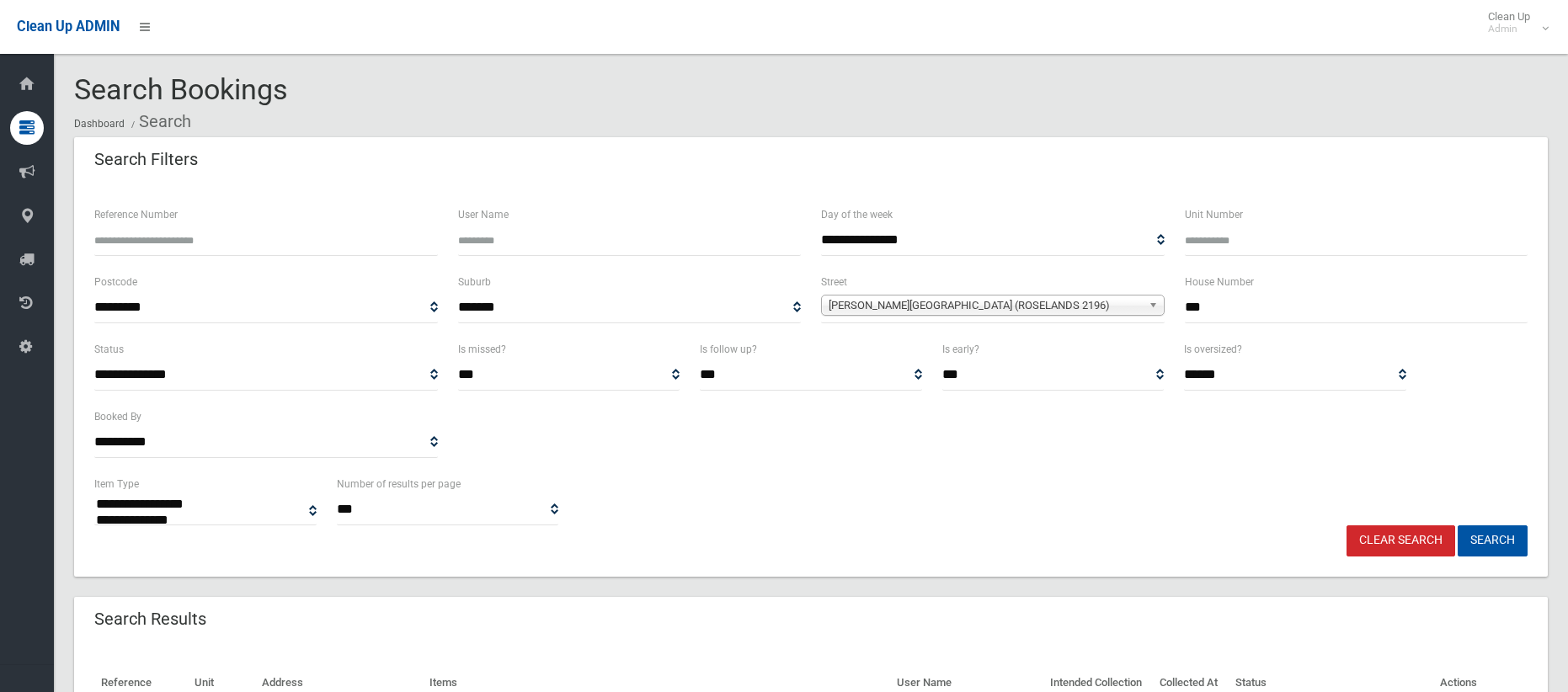
select select
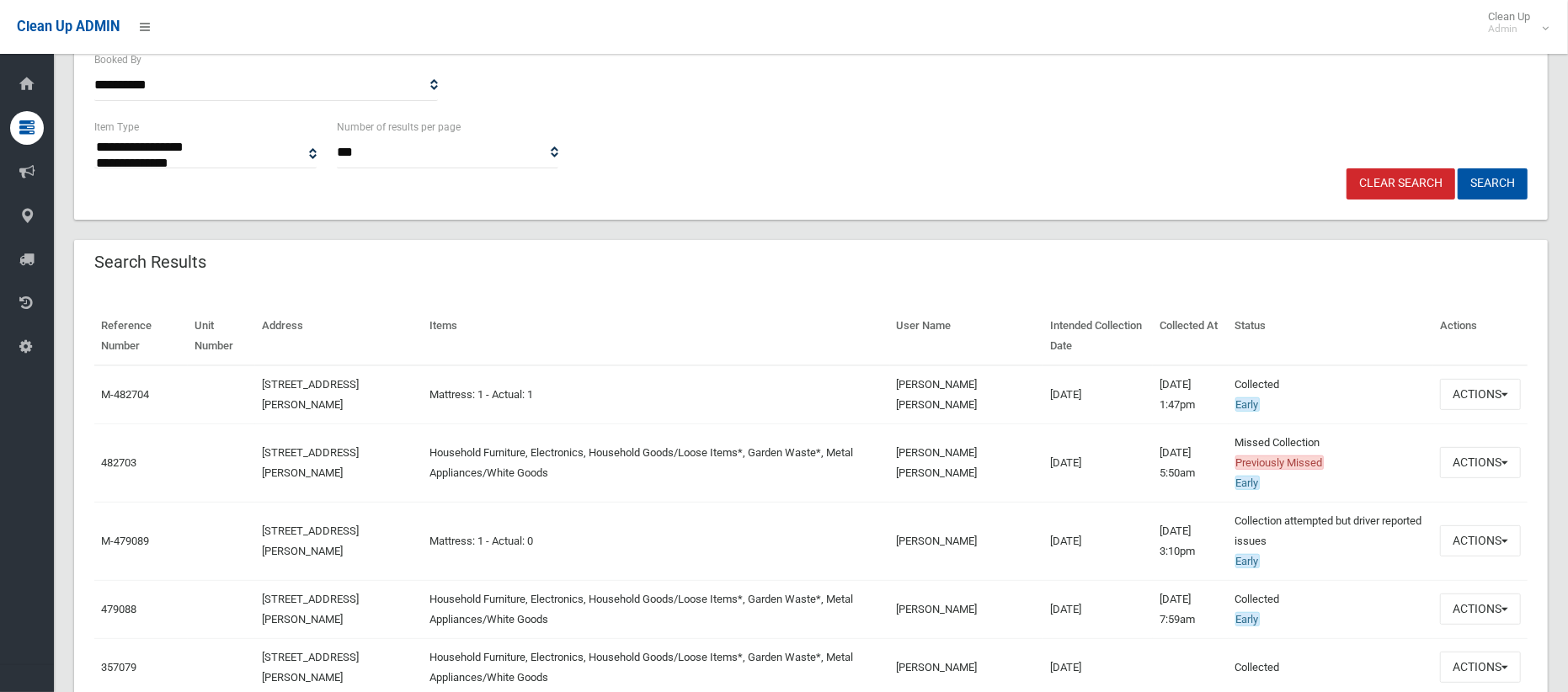
scroll to position [360, 0]
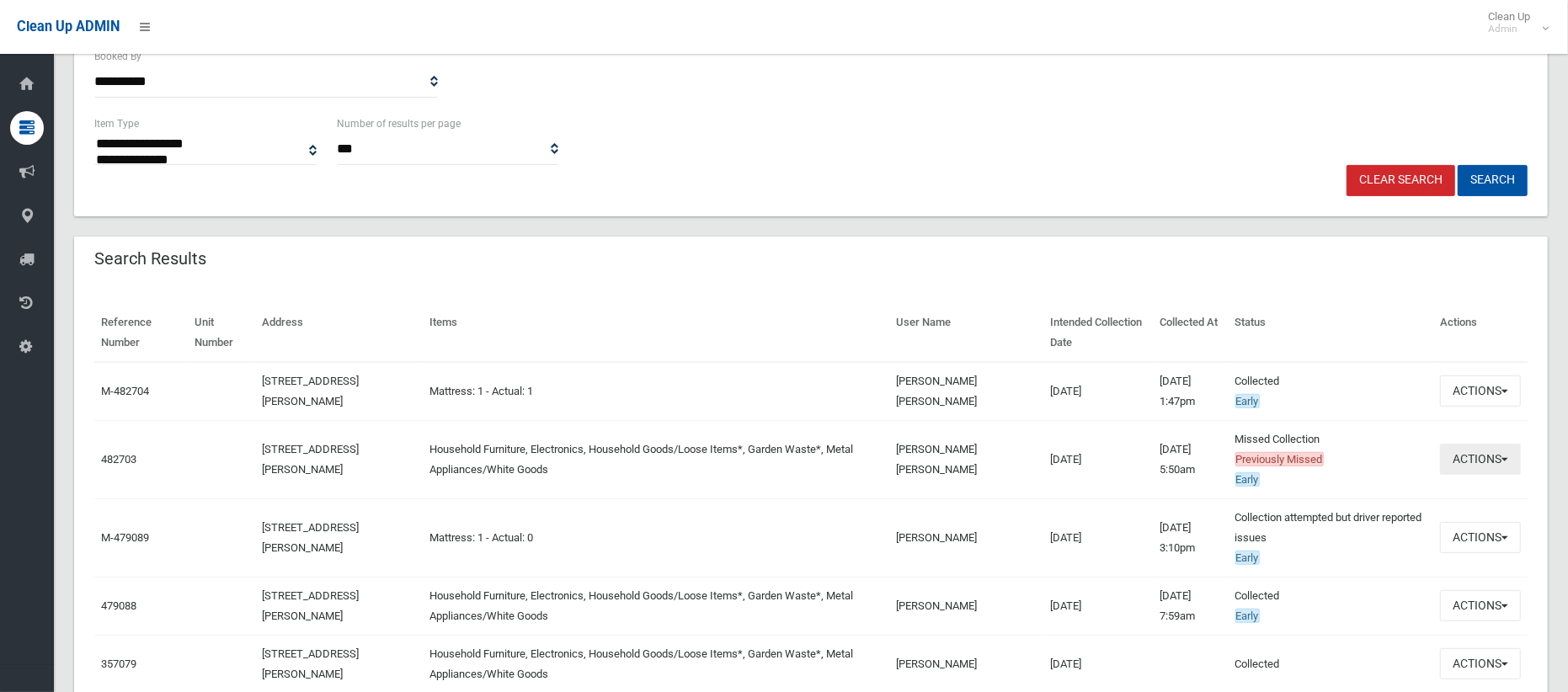
click at [1476, 468] on button "Actions" at bounding box center [1481, 459] width 81 height 31
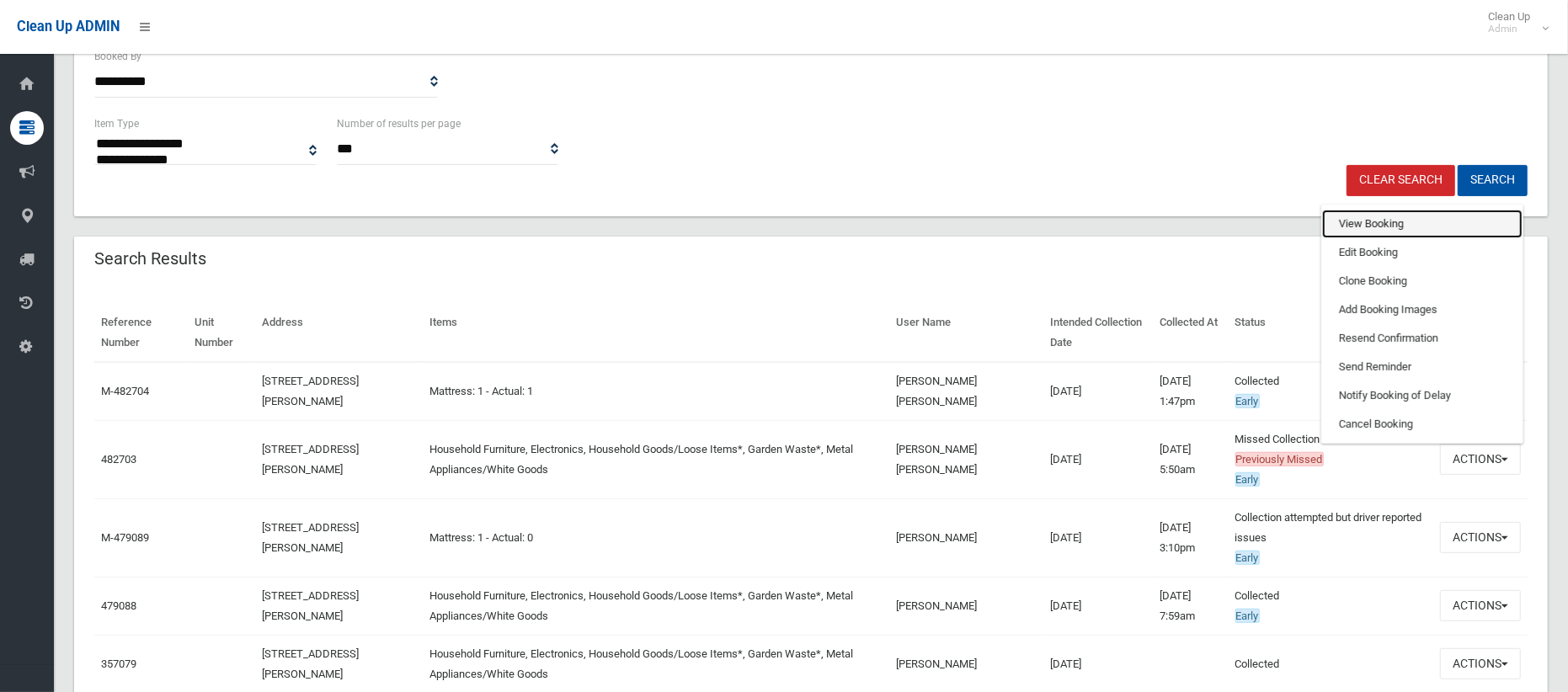
click at [1371, 225] on link "View Booking" at bounding box center [1423, 224] width 201 height 29
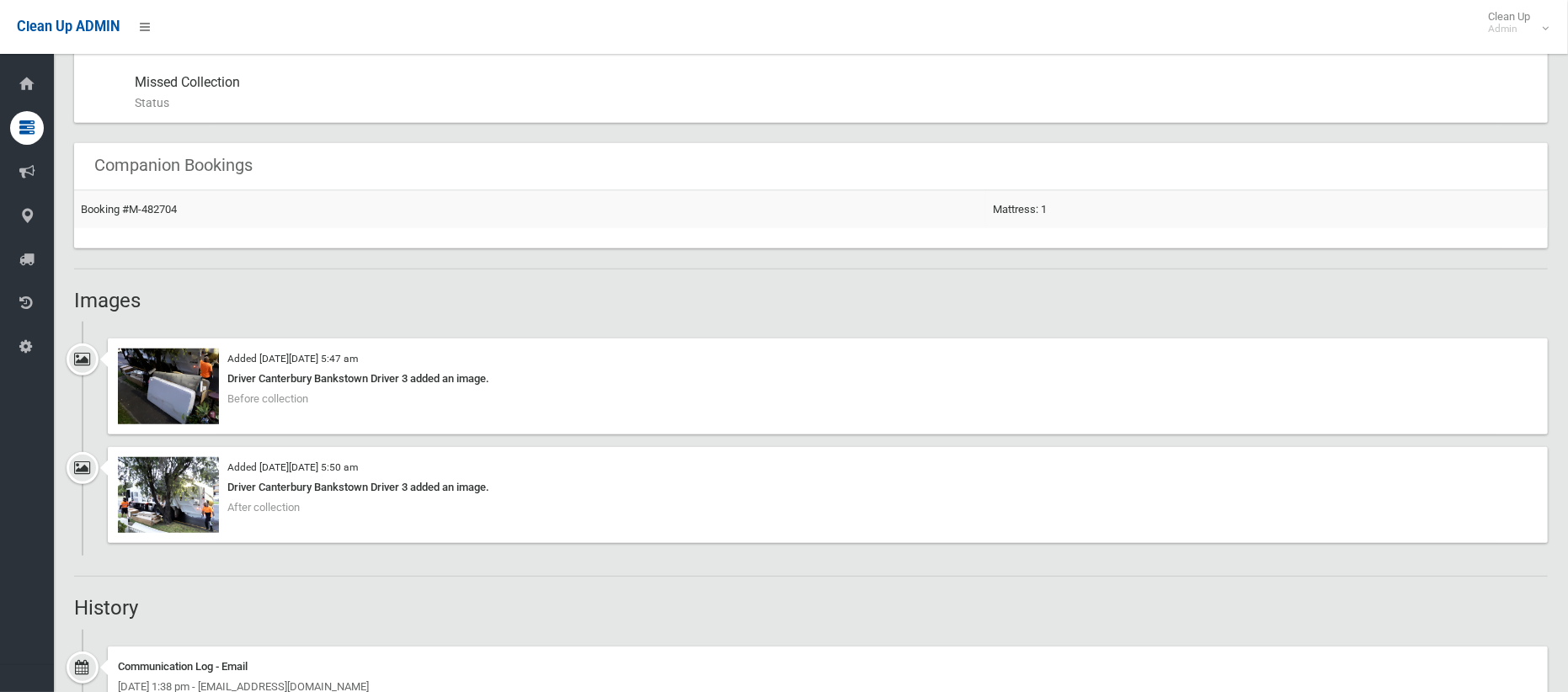
scroll to position [967, 0]
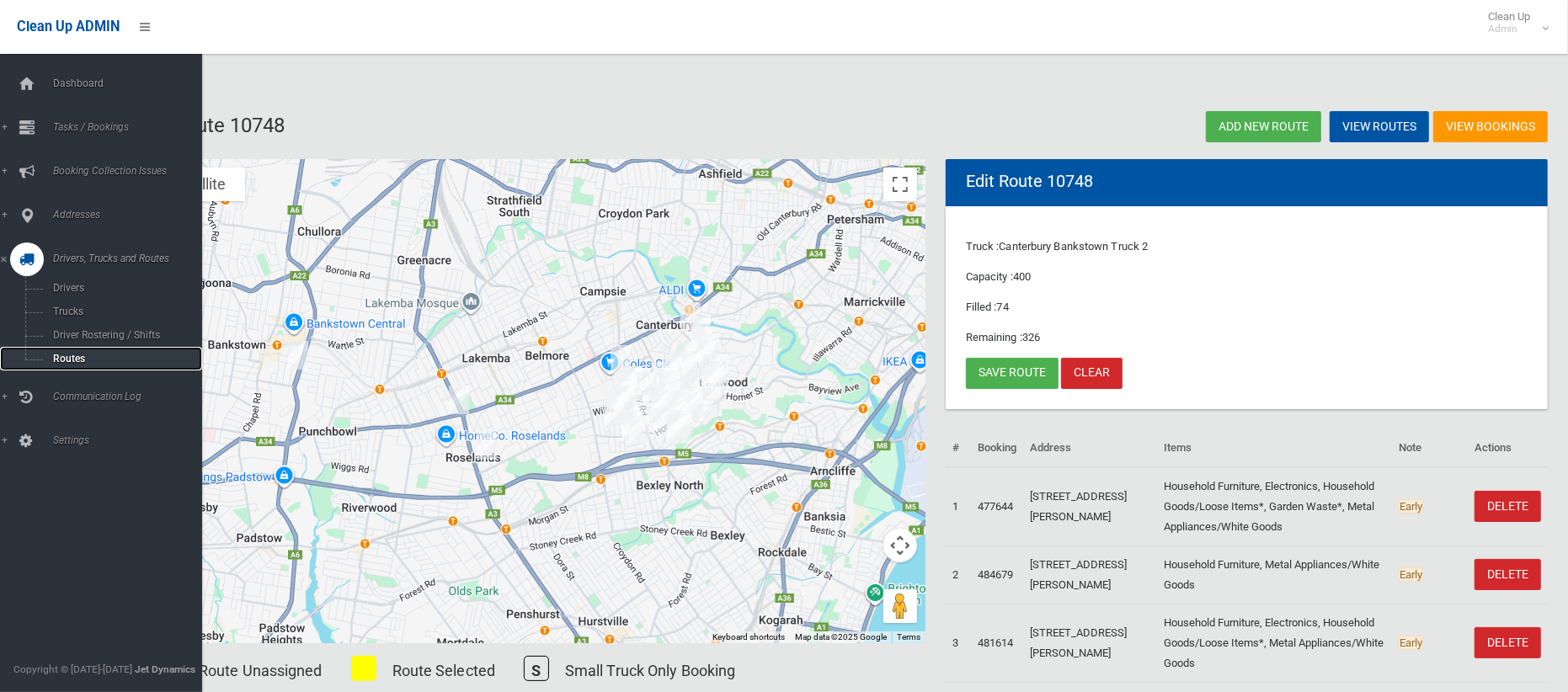
click at [104, 356] on span "Routes" at bounding box center [118, 358] width 140 height 12
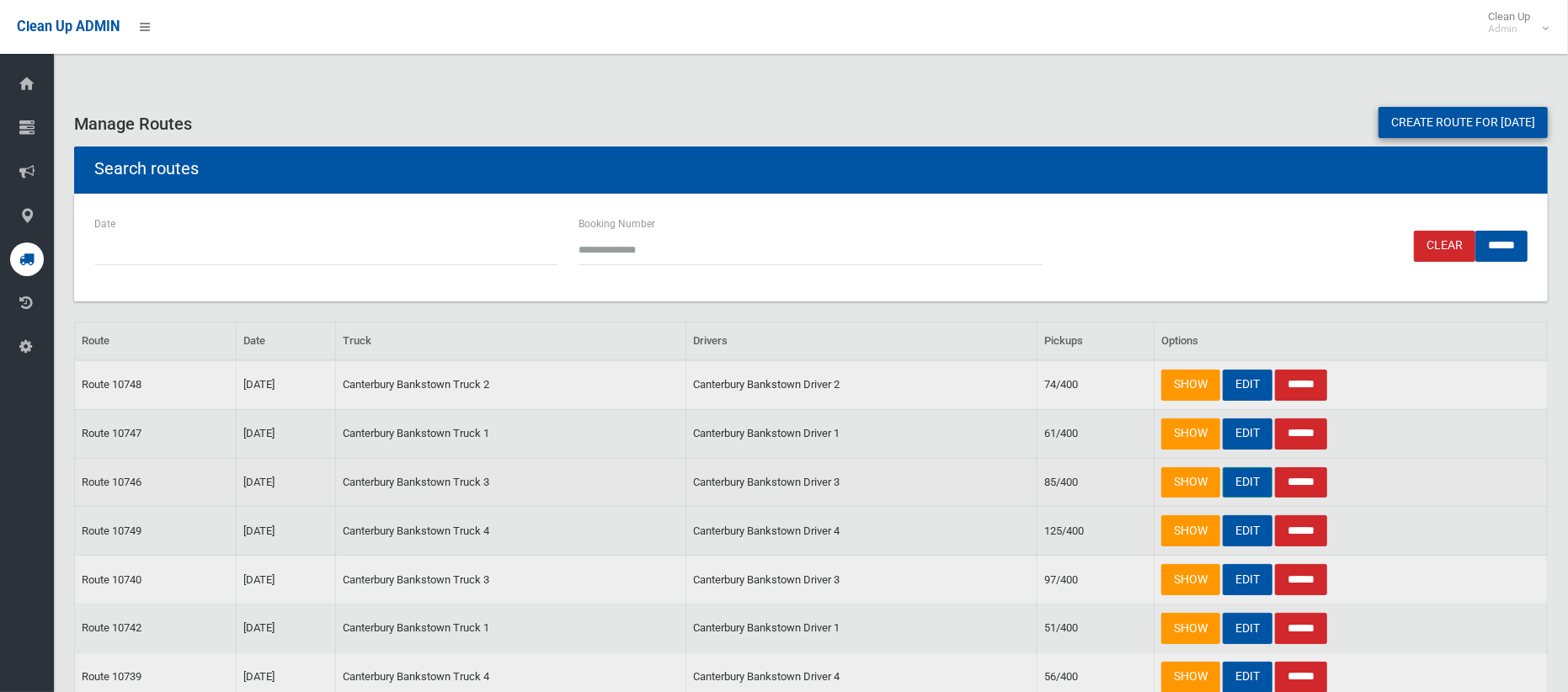
click at [1243, 479] on link "EDIT" at bounding box center [1248, 483] width 50 height 31
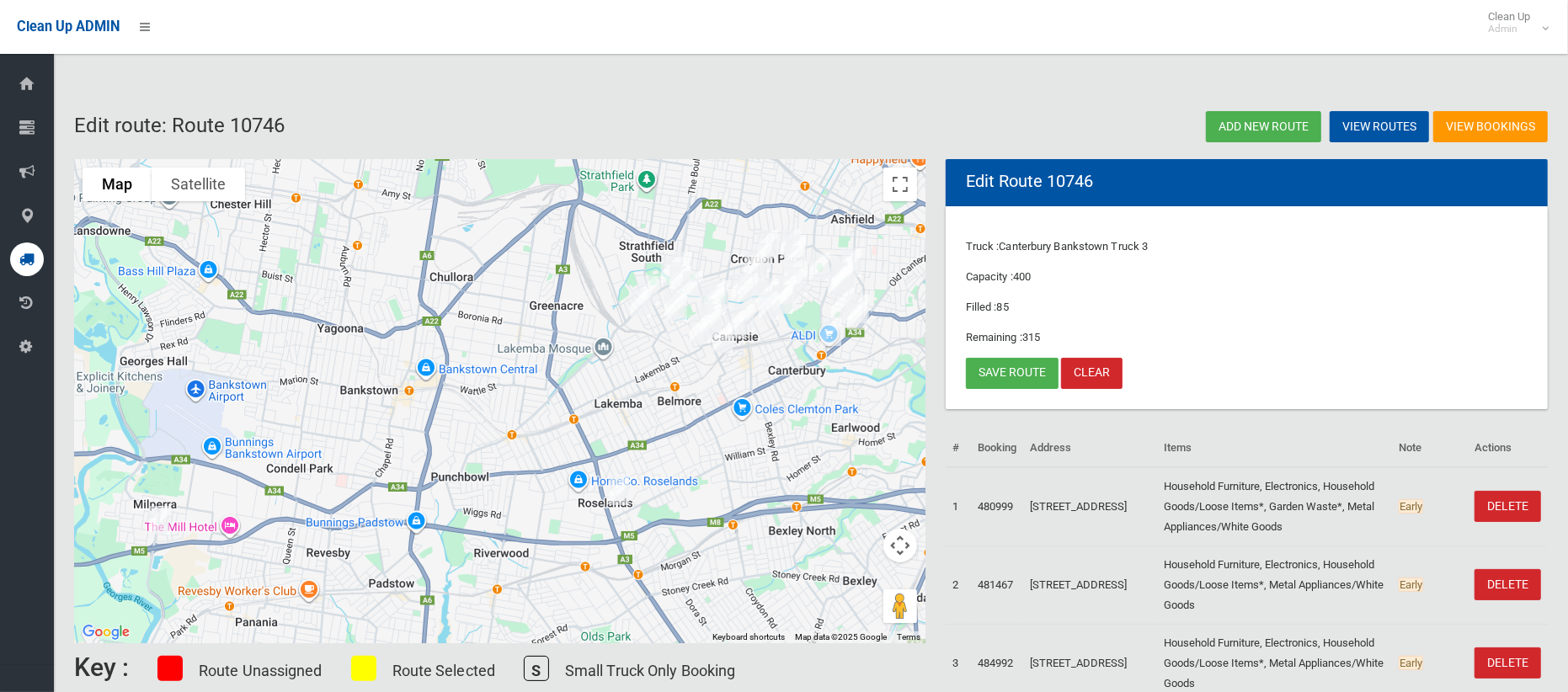
click at [619, 484] on img "284 King Georges Road, ROSELANDS NSW 2196" at bounding box center [619, 490] width 34 height 42
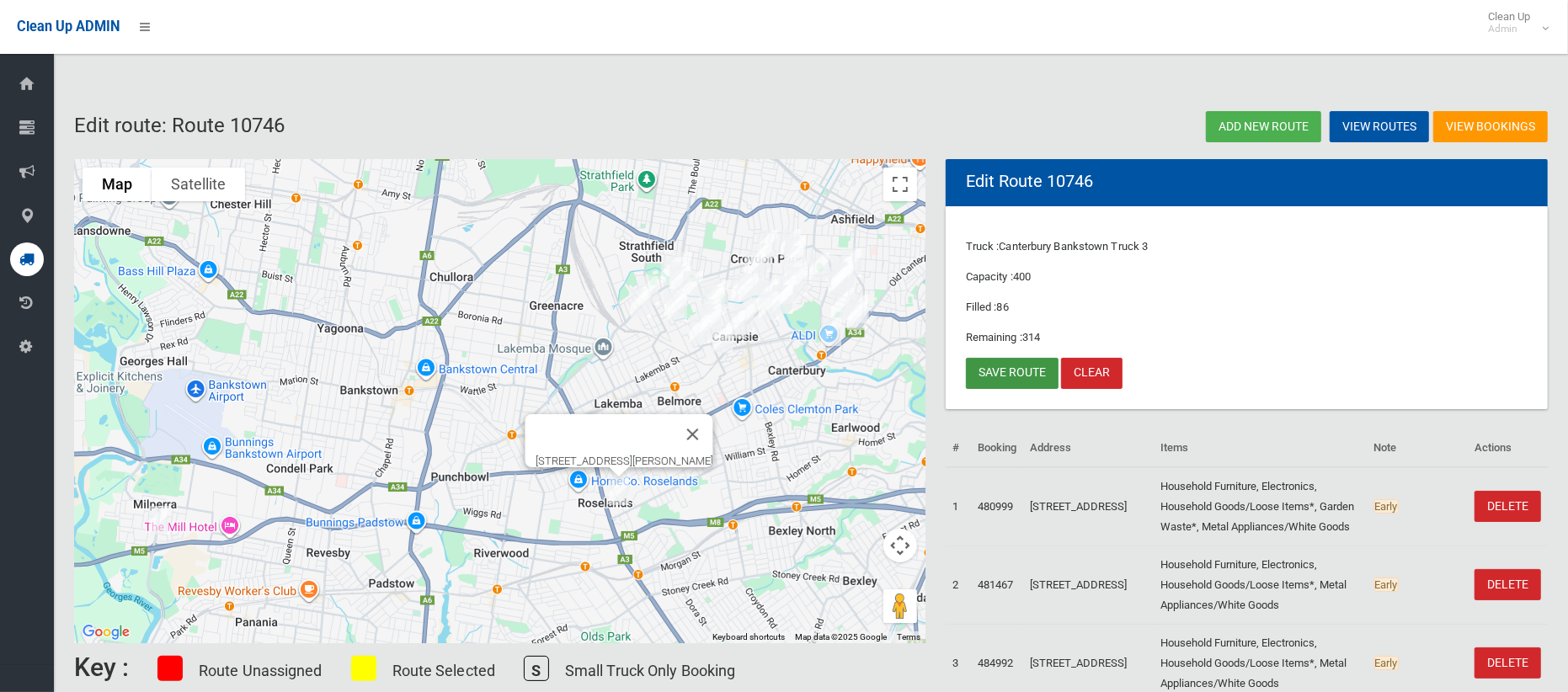
click at [993, 372] on link "Save route" at bounding box center [1012, 374] width 93 height 31
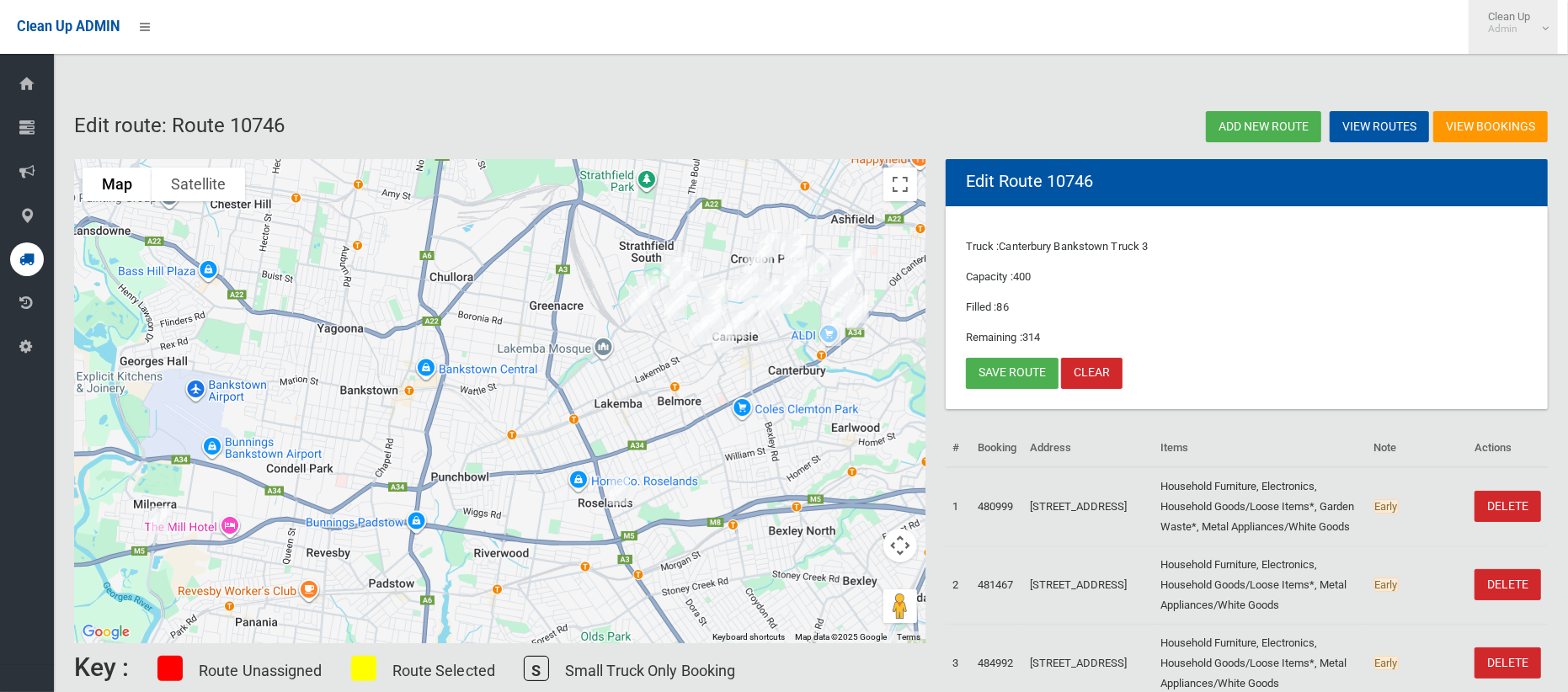
click at [1508, 32] on small "Admin" at bounding box center [1509, 29] width 42 height 13
click at [1508, 70] on link "Logout" at bounding box center [1513, 73] width 87 height 29
